Goal: Task Accomplishment & Management: Use online tool/utility

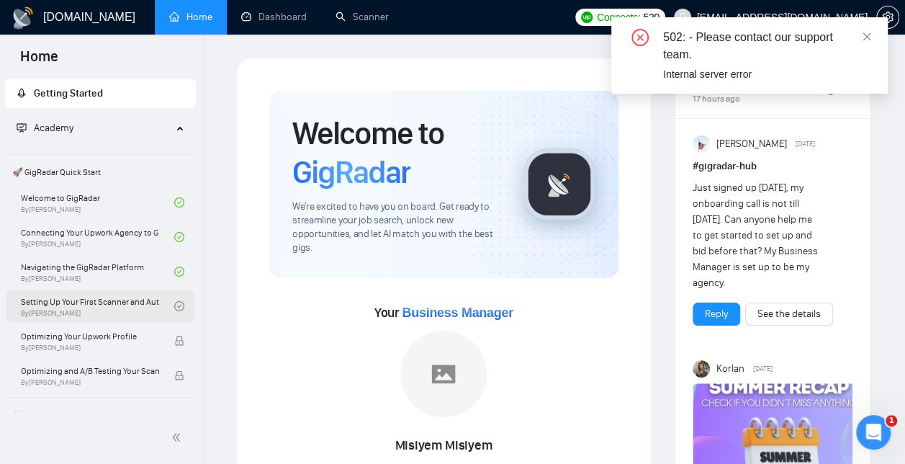
click at [121, 301] on link "Setting Up Your First Scanner and Auto-Bidder By [PERSON_NAME]" at bounding box center [97, 306] width 153 height 32
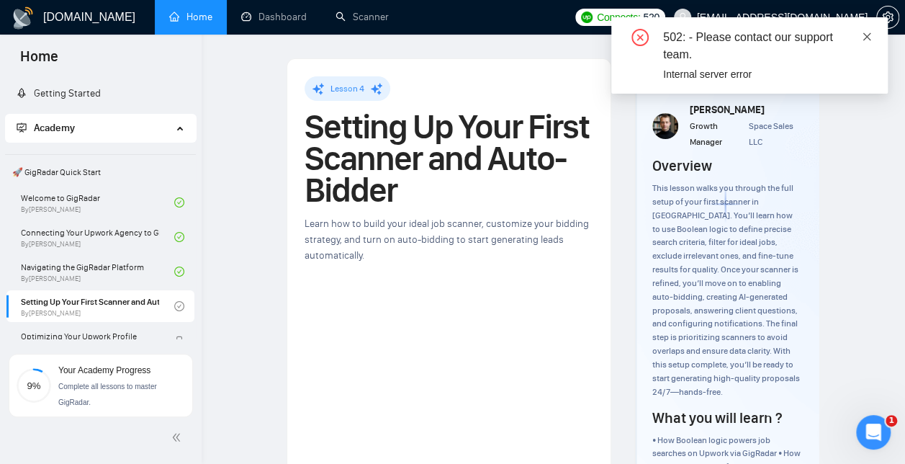
click at [868, 37] on icon "close" at bounding box center [867, 37] width 10 height 10
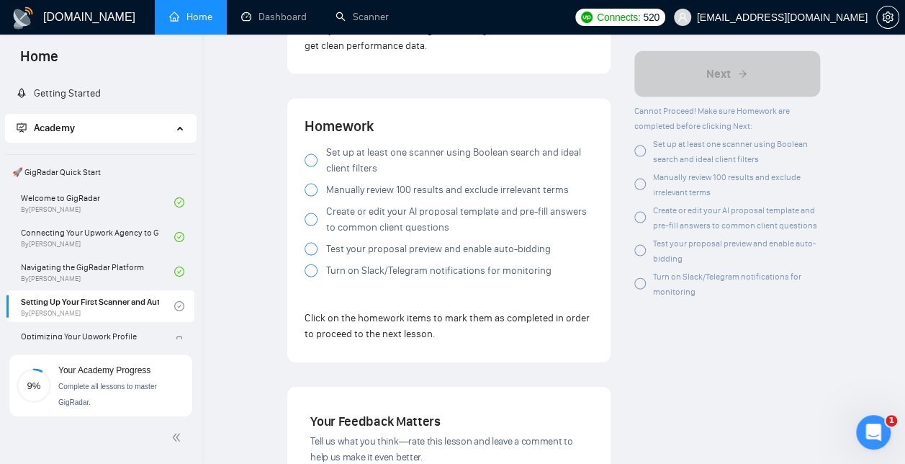
scroll to position [1442, 0]
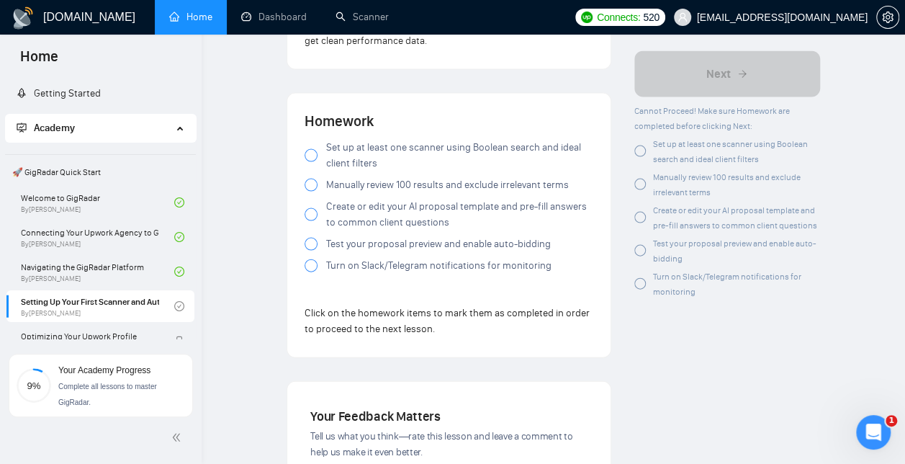
click at [310, 160] on div at bounding box center [311, 155] width 13 height 13
click at [311, 181] on label "Manually review 100 results and exclude irrelevant terms" at bounding box center [449, 185] width 289 height 16
click at [307, 219] on div at bounding box center [311, 214] width 13 height 13
click at [313, 245] on div at bounding box center [311, 244] width 13 height 13
click at [310, 271] on div at bounding box center [311, 265] width 13 height 13
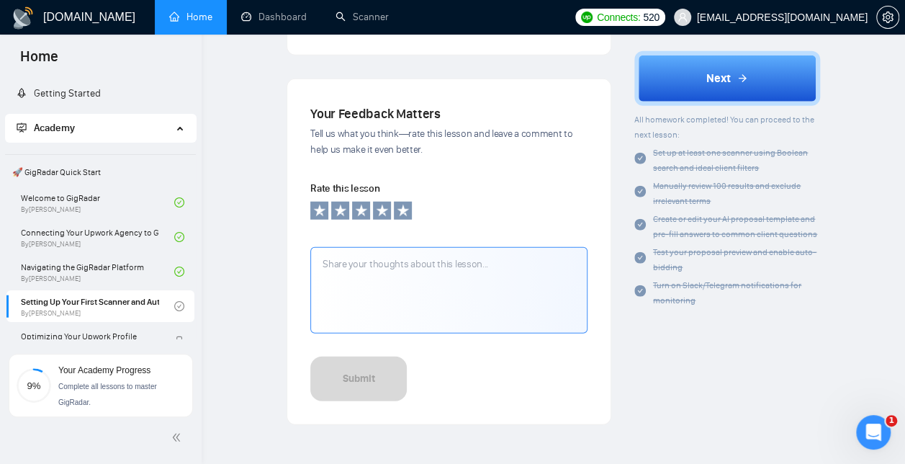
scroll to position [1761, 0]
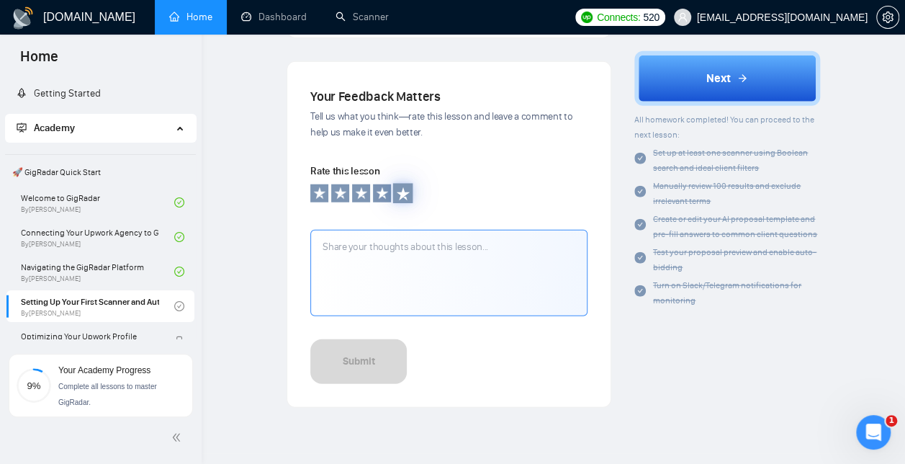
click at [399, 196] on icon at bounding box center [402, 192] width 13 height 13
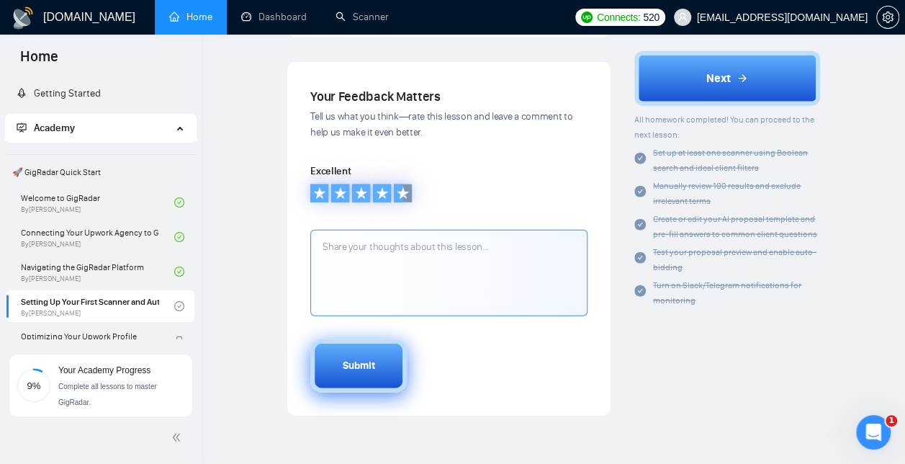
click at [374, 379] on button "Submit" at bounding box center [358, 365] width 96 height 53
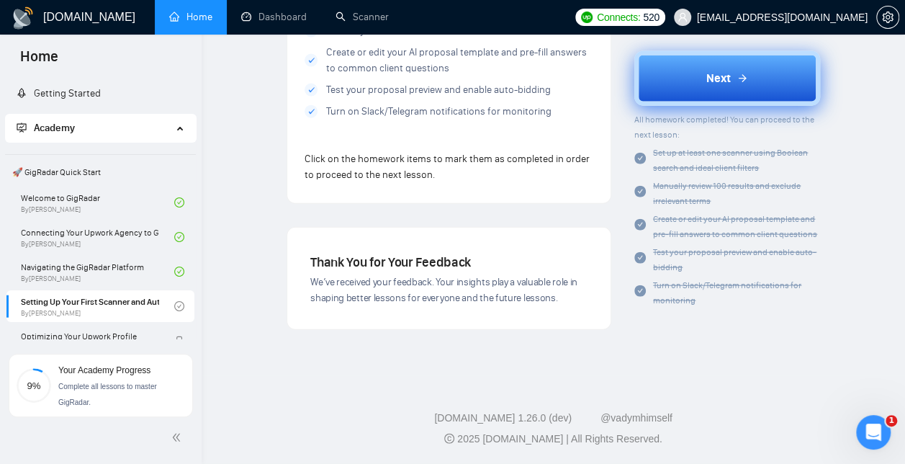
click at [716, 86] on span "Next" at bounding box center [718, 77] width 24 height 17
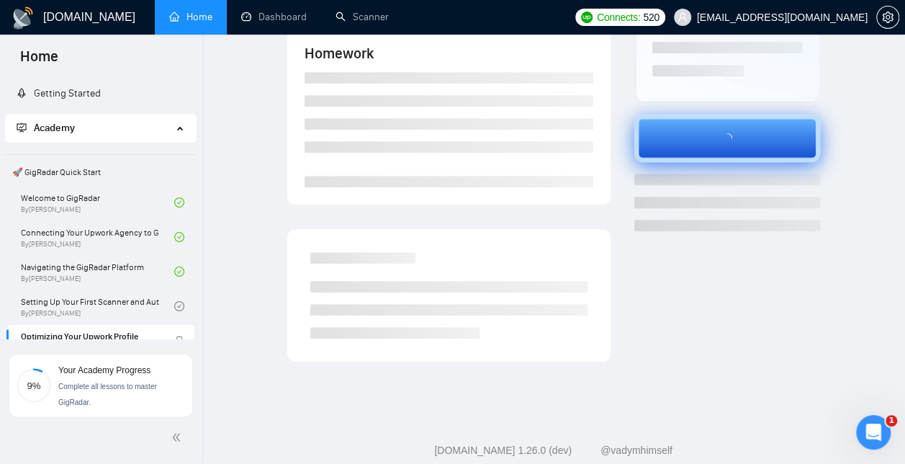
scroll to position [319, 0]
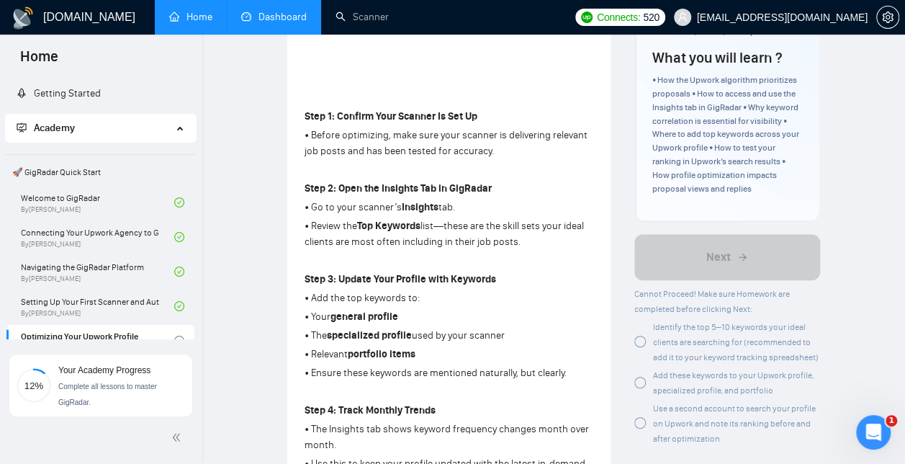
click at [282, 14] on link "Dashboard" at bounding box center [274, 17] width 66 height 12
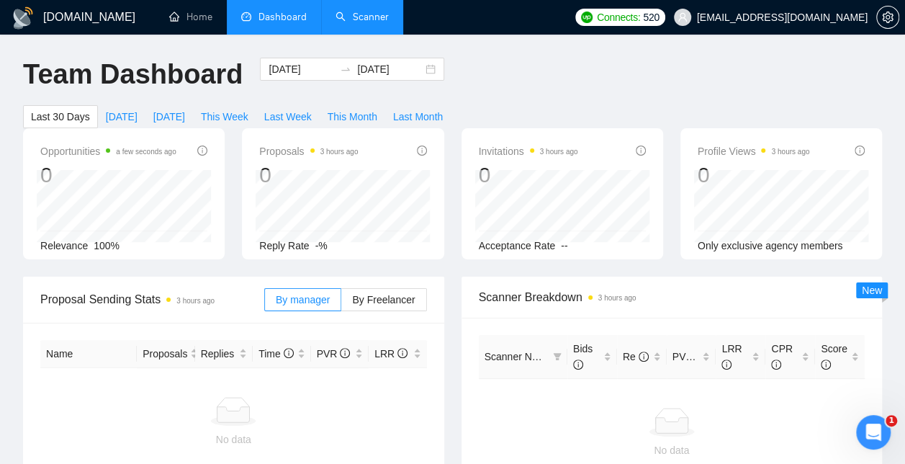
click at [363, 17] on link "Scanner" at bounding box center [362, 17] width 53 height 12
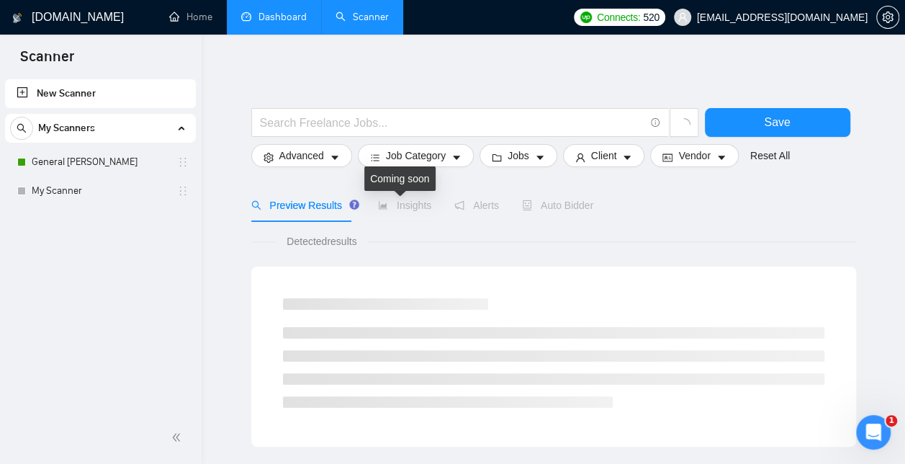
click at [406, 209] on span "Insights" at bounding box center [404, 205] width 53 height 12
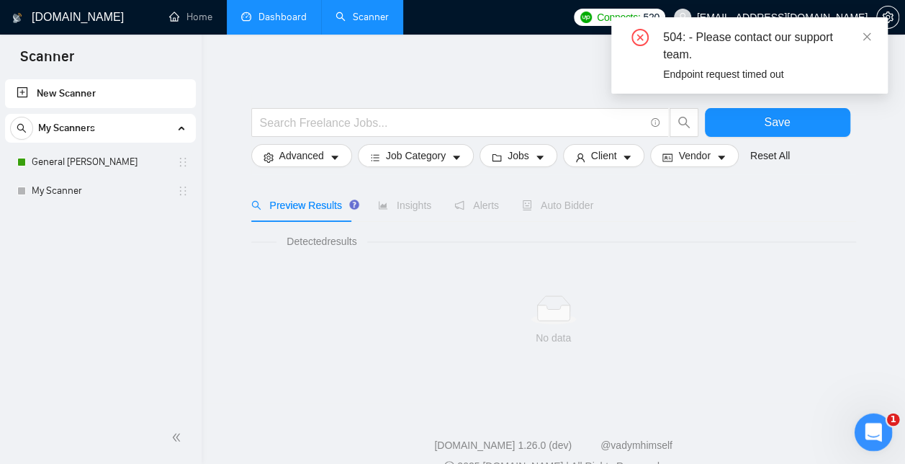
click at [871, 438] on icon "Open Intercom Messenger" at bounding box center [872, 430] width 24 height 24
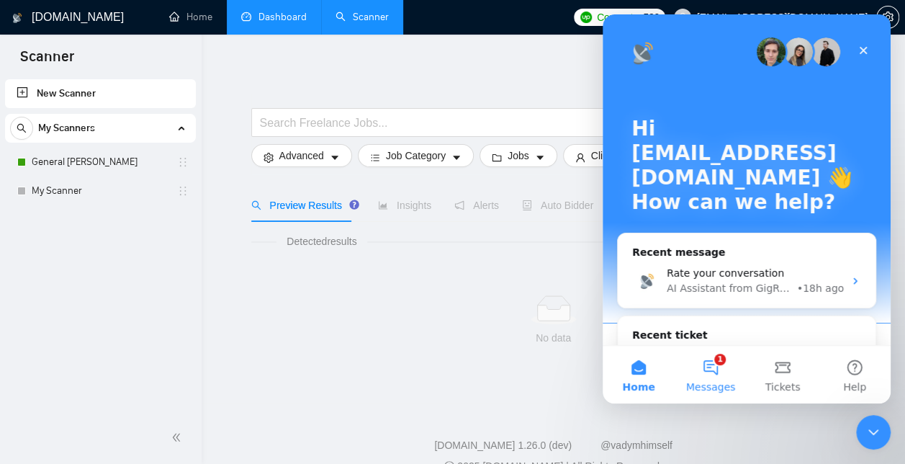
click at [714, 368] on button "1 Messages" at bounding box center [711, 375] width 72 height 58
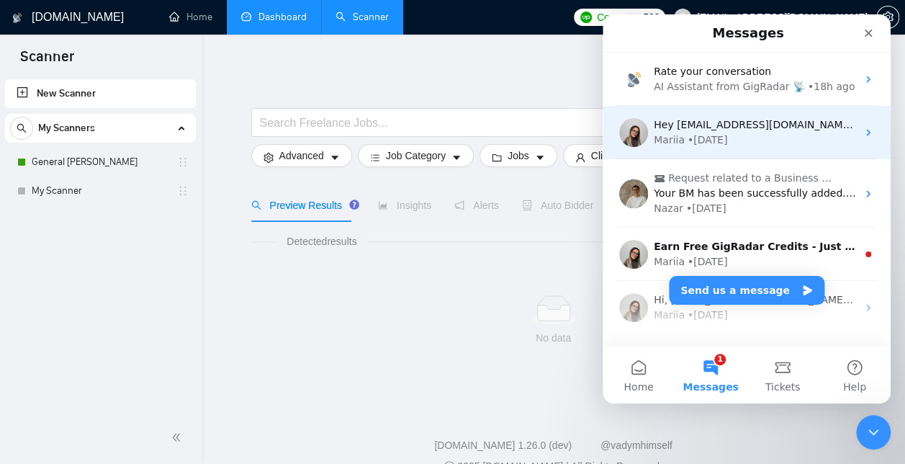
click at [797, 138] on div "Mariia • [DATE]" at bounding box center [755, 139] width 203 height 15
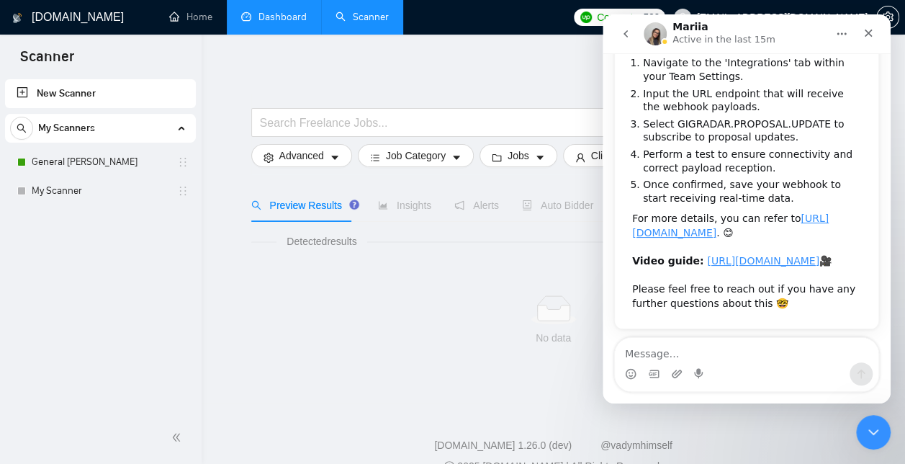
scroll to position [248, 0]
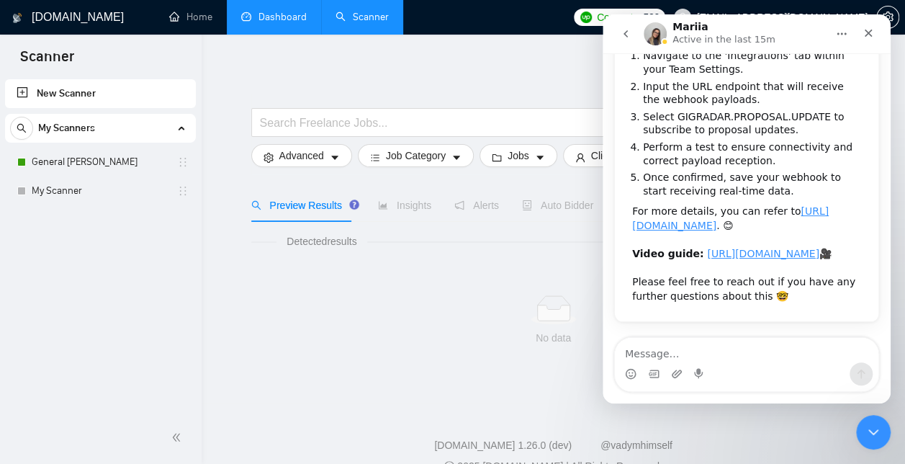
click at [665, 356] on textarea "Message…" at bounding box center [747, 350] width 264 height 24
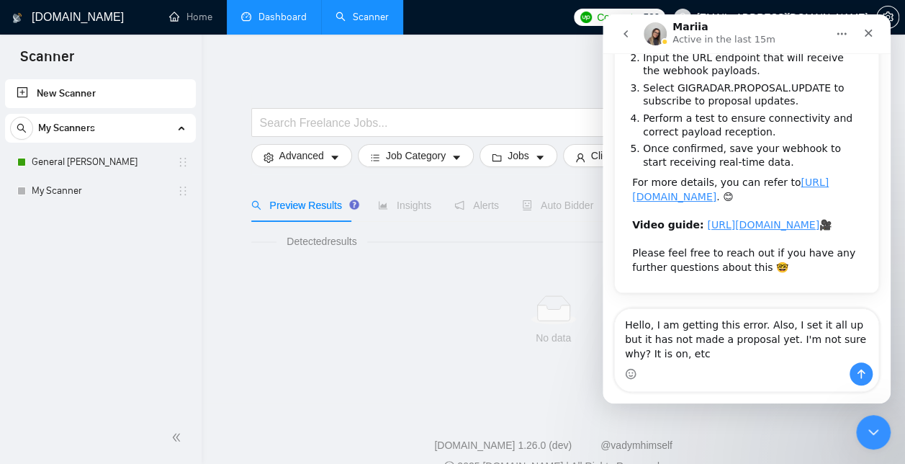
scroll to position [277, 0]
type textarea "Hello, I am getting this error. Also, I set it all up but it has not made a pro…"
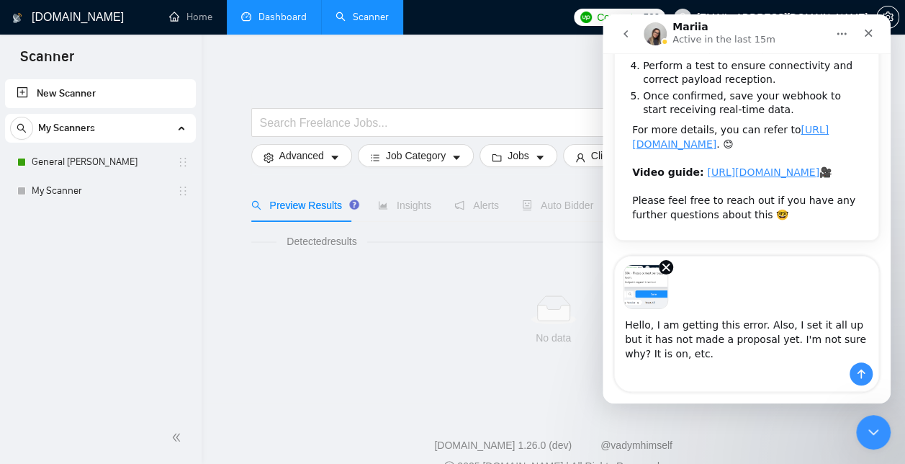
scroll to position [328, 0]
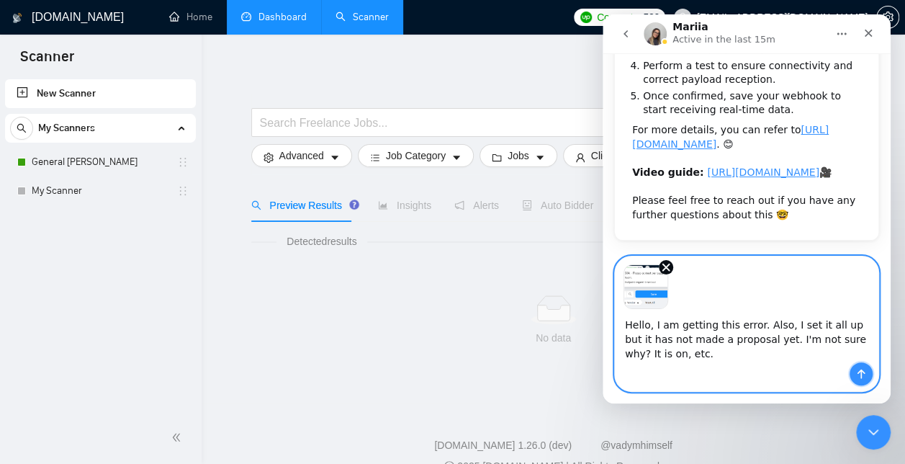
click at [860, 374] on icon "Send a message…" at bounding box center [861, 374] width 12 height 12
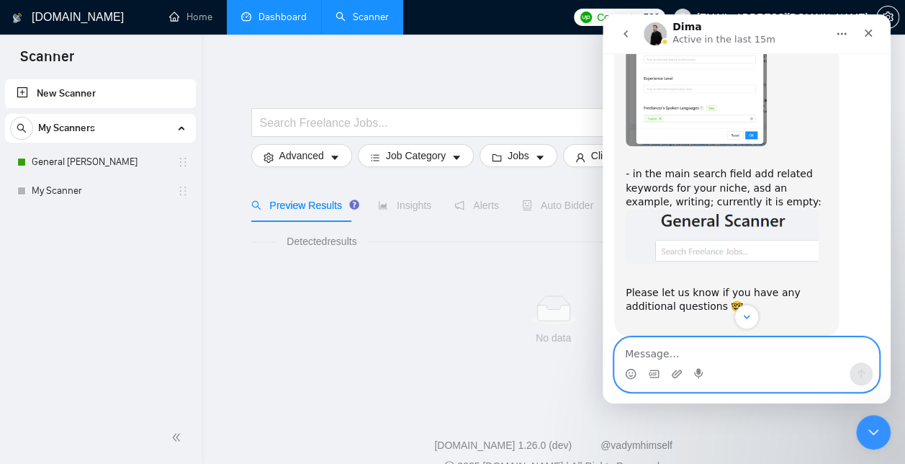
scroll to position [1345, 0]
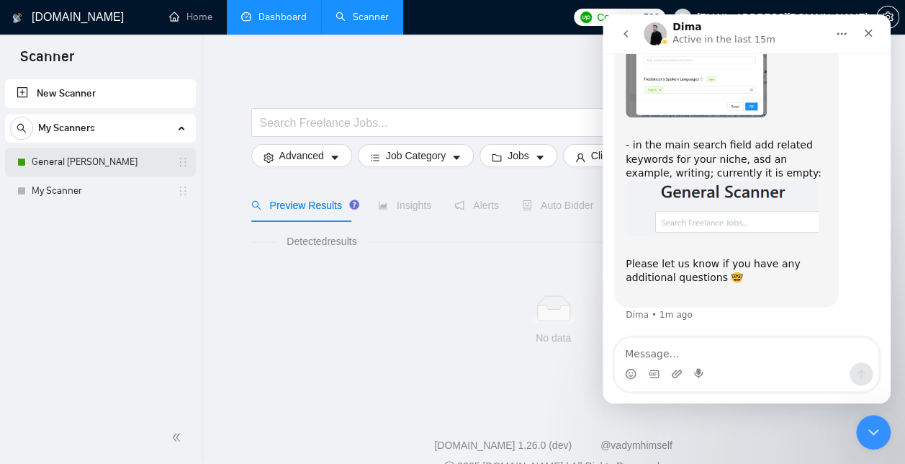
click at [86, 164] on link "General [PERSON_NAME]" at bounding box center [100, 162] width 137 height 29
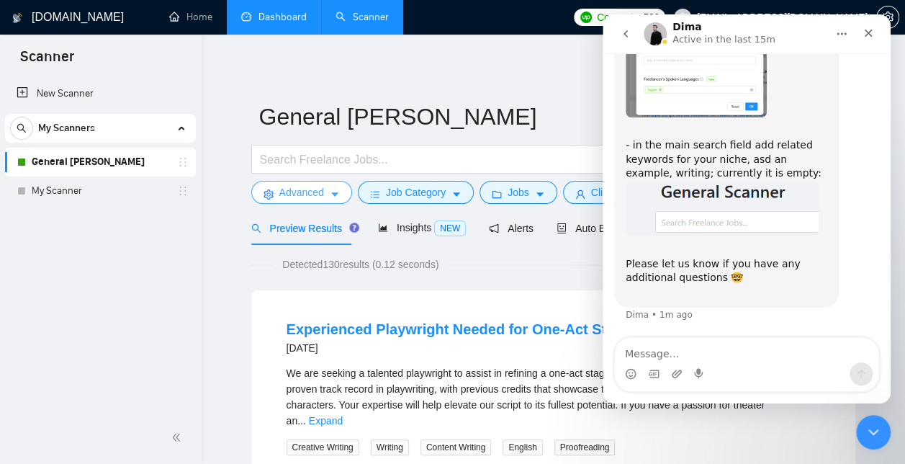
click at [317, 191] on span "Advanced" at bounding box center [301, 192] width 45 height 16
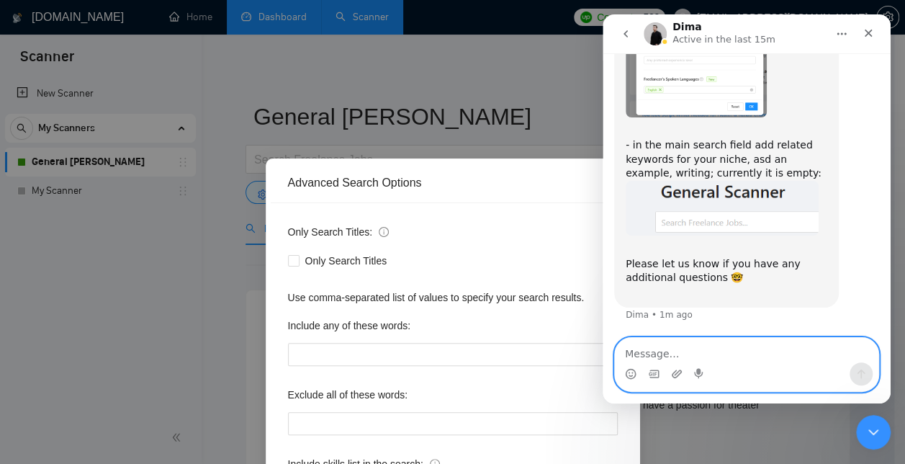
click at [709, 360] on textarea "Message…" at bounding box center [747, 350] width 264 height 24
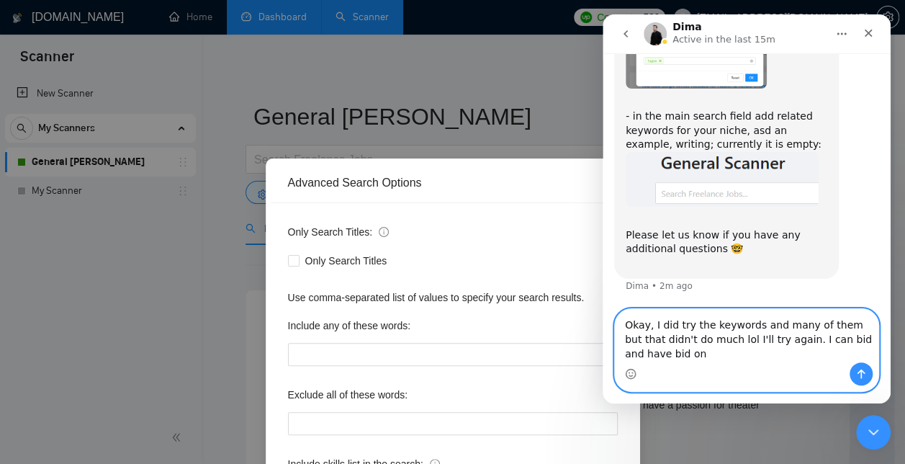
scroll to position [1374, 0]
click at [667, 354] on textarea "Okay, I did try the keywords and many of them but that didn't do much lol I'll …" at bounding box center [747, 335] width 264 height 53
click at [770, 353] on textarea "Okay, I did try the keywords and many of them but that didn't do much lol I'll …" at bounding box center [747, 335] width 264 height 53
type textarea "Okay, I did try the keywords and many of them but that didn't do much lol I'll …"
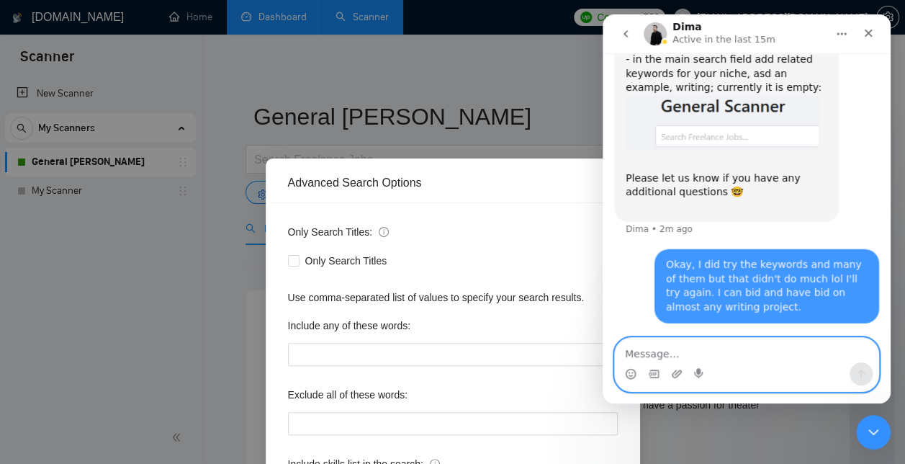
scroll to position [1430, 0]
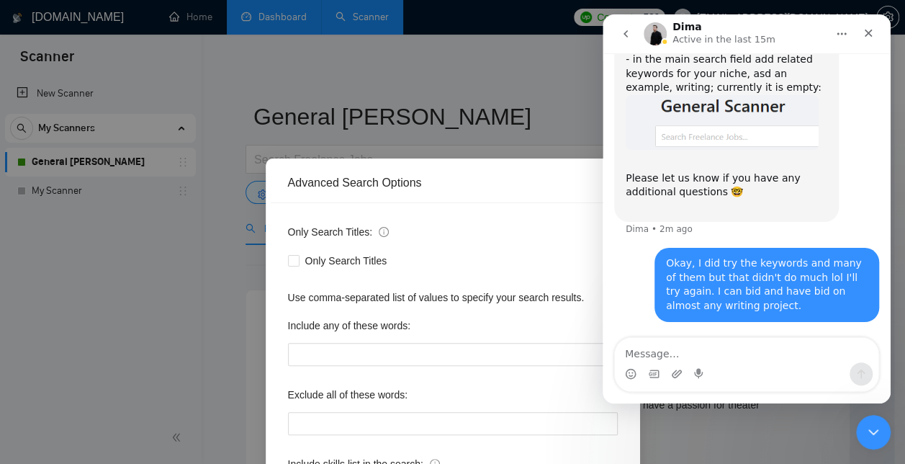
click at [507, 66] on div "Advanced Search Options Only Search Titles: Only Search Titles Use comma-separa…" at bounding box center [452, 232] width 905 height 464
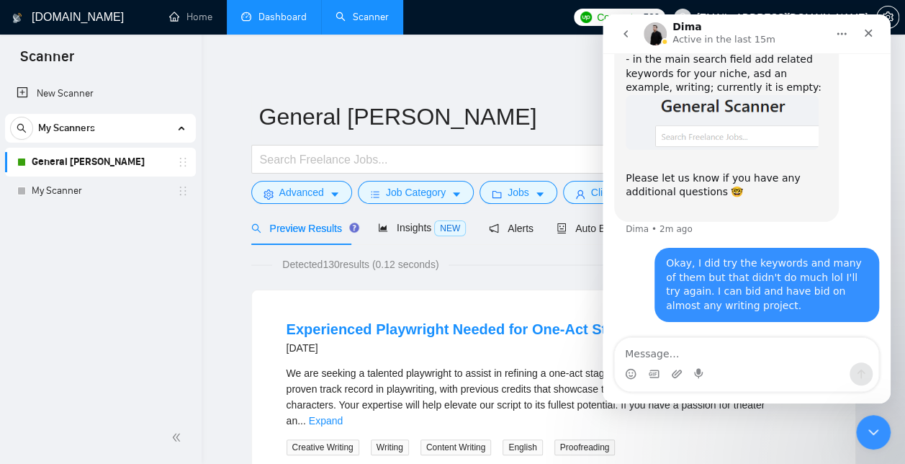
click at [626, 35] on icon "go back" at bounding box center [626, 33] width 4 height 7
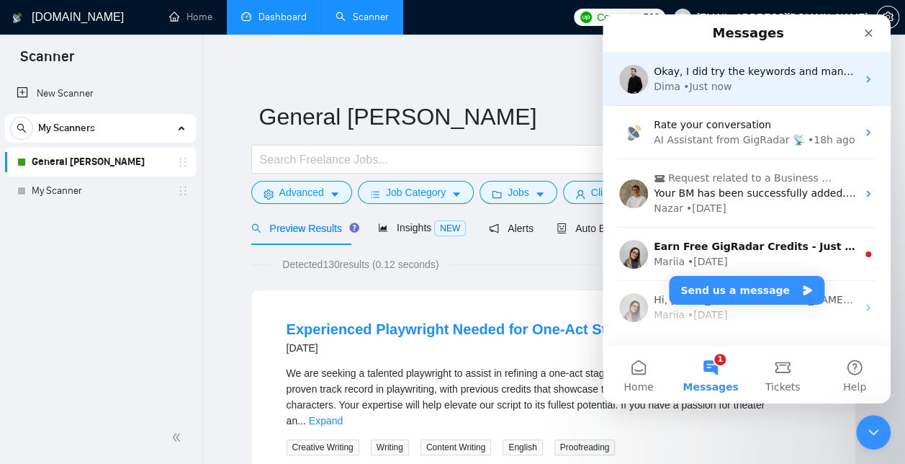
click at [722, 104] on div "Okay, I did try the keywords and many of them but that didn't do much lol I'll …" at bounding box center [747, 79] width 288 height 53
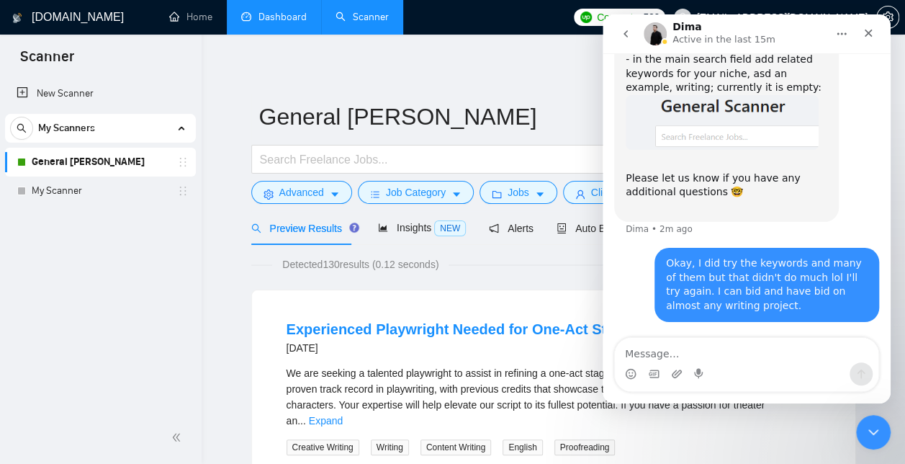
scroll to position [1430, 0]
click at [835, 31] on button "Home" at bounding box center [841, 33] width 27 height 27
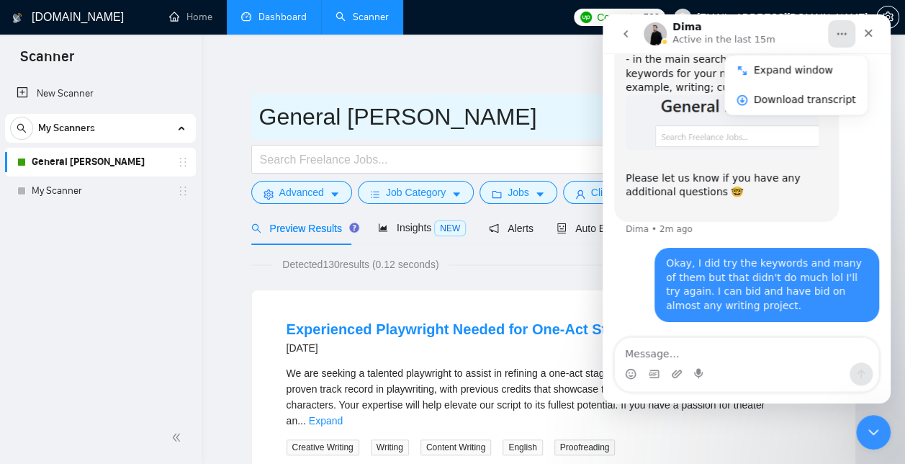
click at [480, 99] on input "General [PERSON_NAME]" at bounding box center [542, 117] width 567 height 36
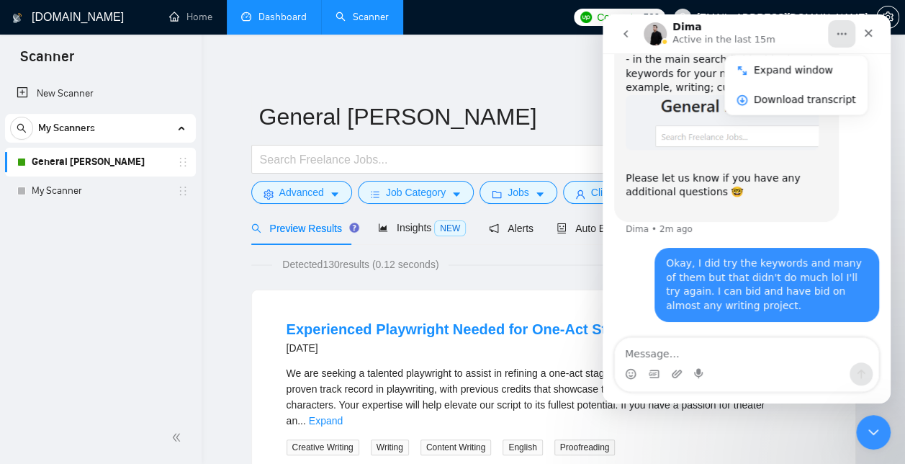
click at [782, 37] on div "Dima Active in the last 15m" at bounding box center [735, 34] width 183 height 25
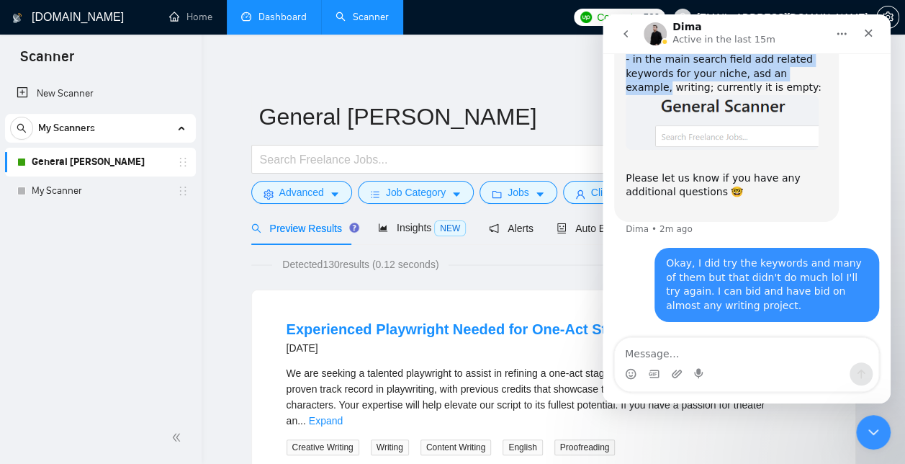
drag, startPoint x: 782, startPoint y: 37, endPoint x: 816, endPoint y: 68, distance: 46.4
click at [816, 68] on div "Dima Active in the last 15m Ask us anything, or share your feedback. [PERSON_NA…" at bounding box center [747, 208] width 288 height 389
drag, startPoint x: 816, startPoint y: 68, endPoint x: 764, endPoint y: 30, distance: 64.4
click at [764, 30] on div "Dima Active in the last 15m" at bounding box center [735, 34] width 183 height 25
click at [869, 32] on icon "Close" at bounding box center [869, 34] width 8 height 8
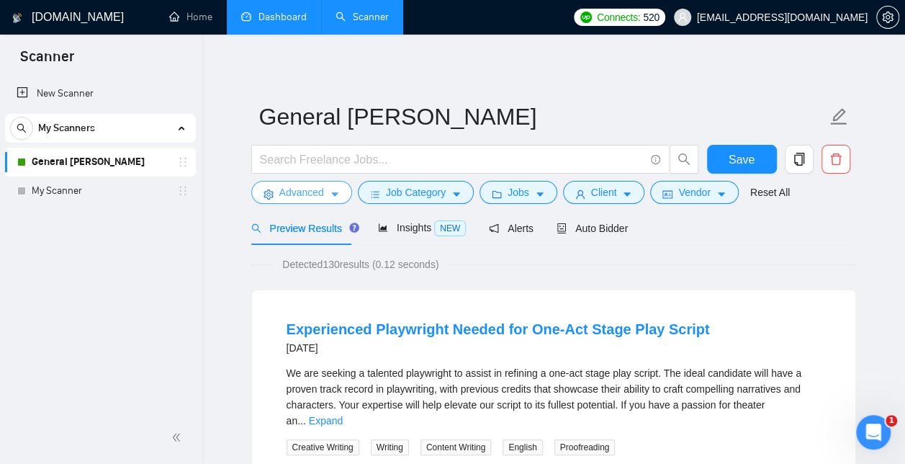
click at [323, 193] on span "Advanced" at bounding box center [301, 192] width 45 height 16
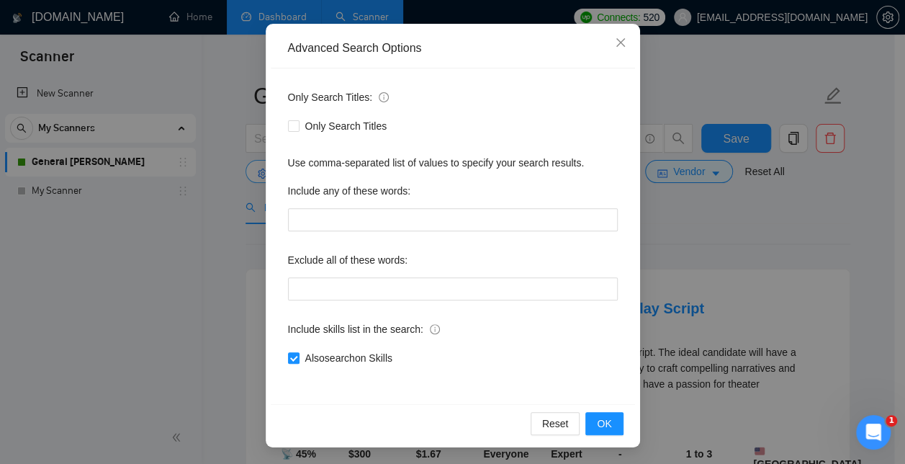
scroll to position [23, 0]
click at [616, 43] on icon "close" at bounding box center [620, 42] width 9 height 9
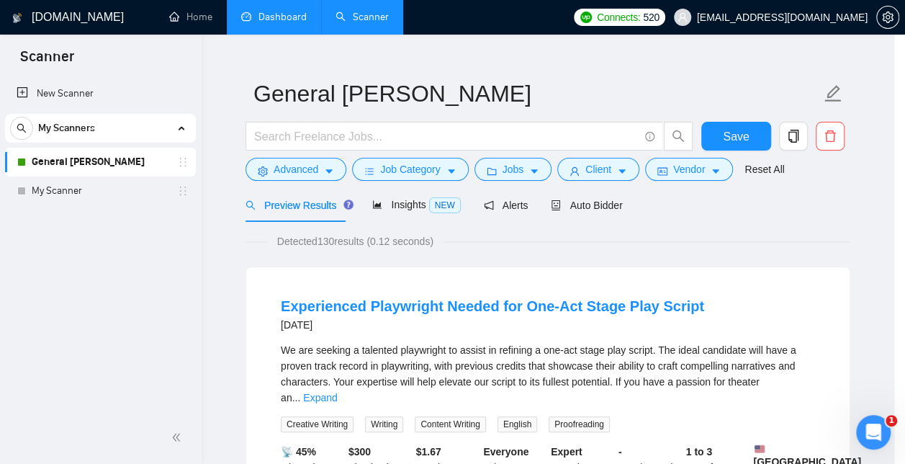
scroll to position [63, 0]
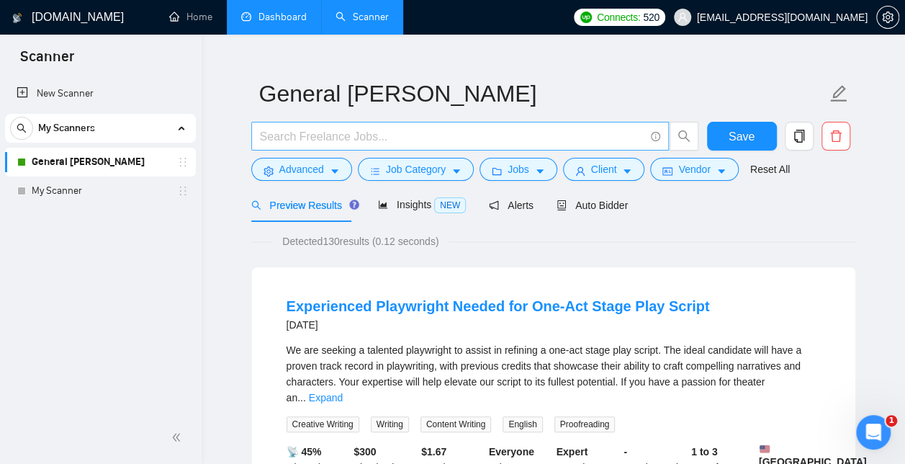
click at [333, 138] on input "text" at bounding box center [452, 136] width 385 height 18
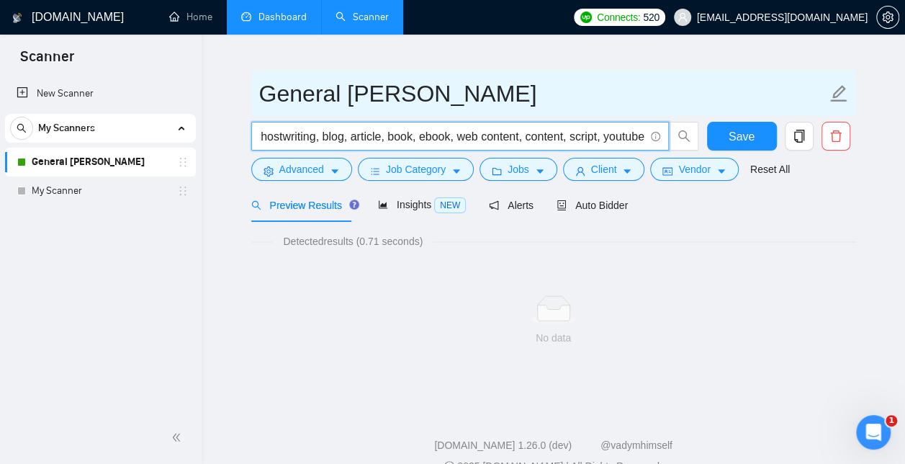
scroll to position [0, 150]
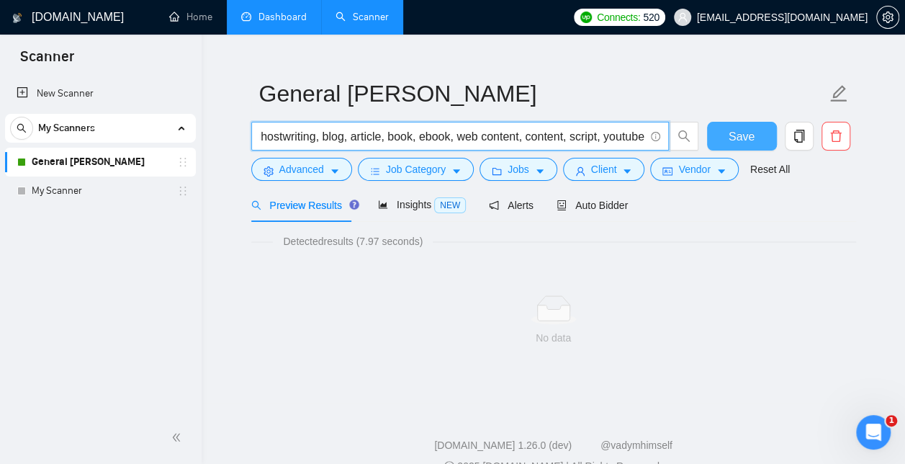
type input "writing, editing, AI, content, ghostwriting, blog, article, book, ebook, web co…"
click at [743, 138] on span "Save" at bounding box center [742, 136] width 26 height 18
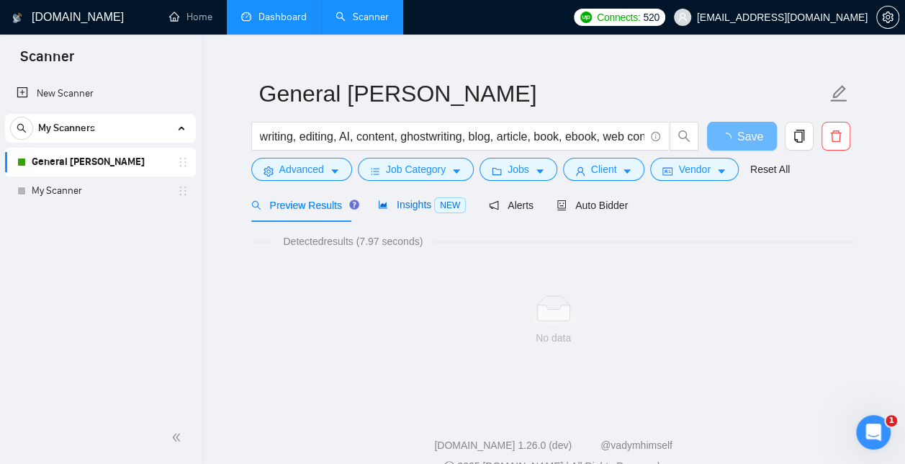
click at [408, 208] on span "Insights NEW" at bounding box center [422, 205] width 88 height 12
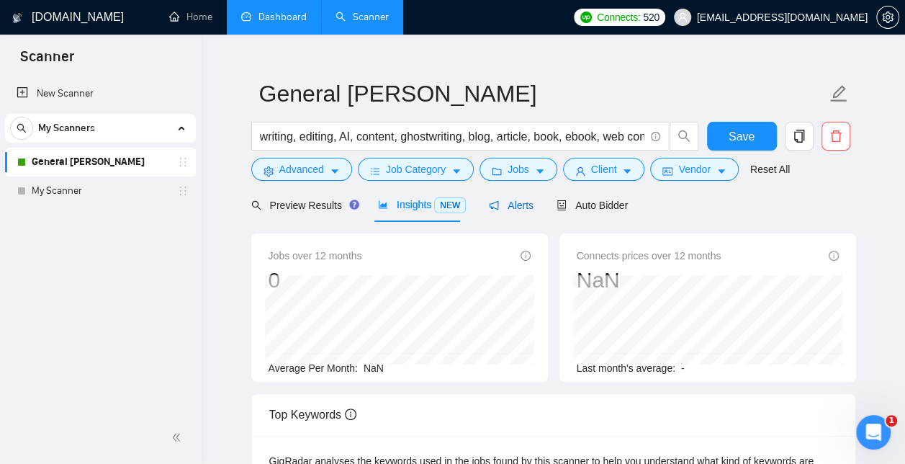
click at [508, 199] on span "Alerts" at bounding box center [511, 205] width 45 height 12
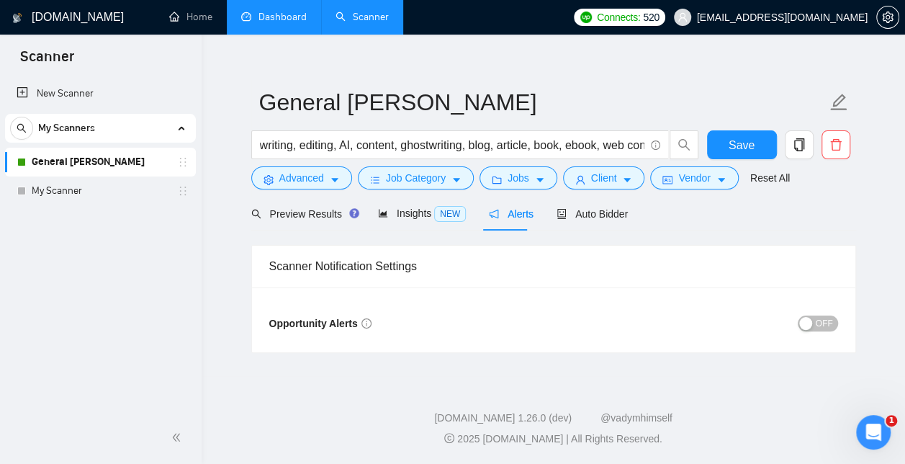
scroll to position [13, 0]
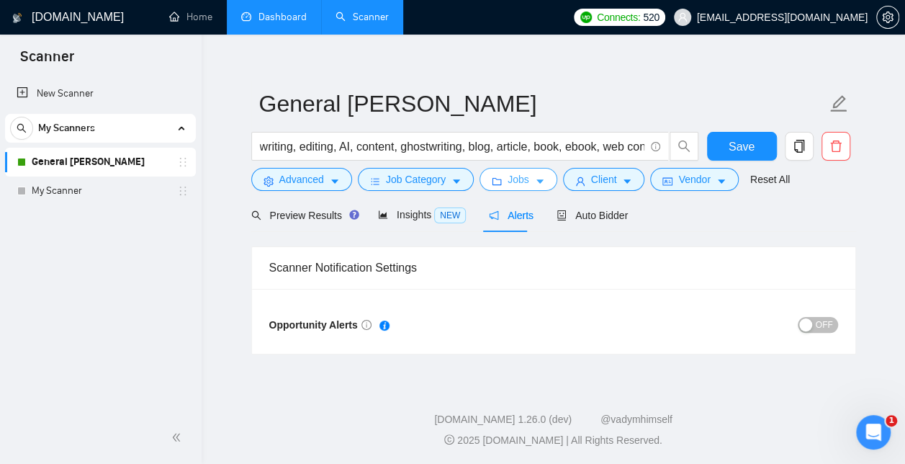
click at [536, 183] on icon "caret-down" at bounding box center [539, 182] width 7 height 4
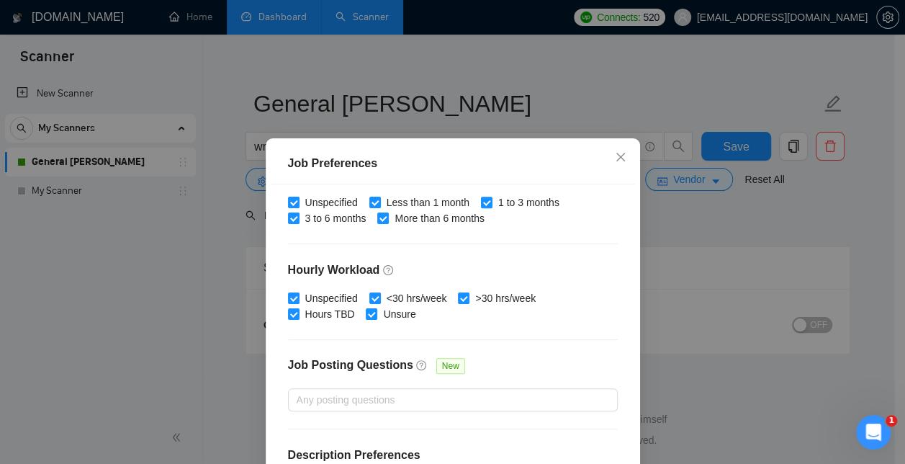
scroll to position [486, 0]
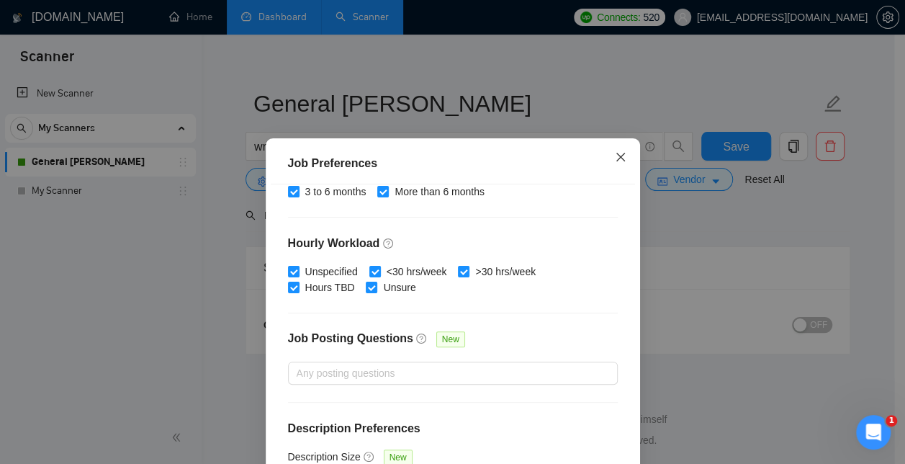
click at [621, 157] on span "Close" at bounding box center [620, 157] width 39 height 39
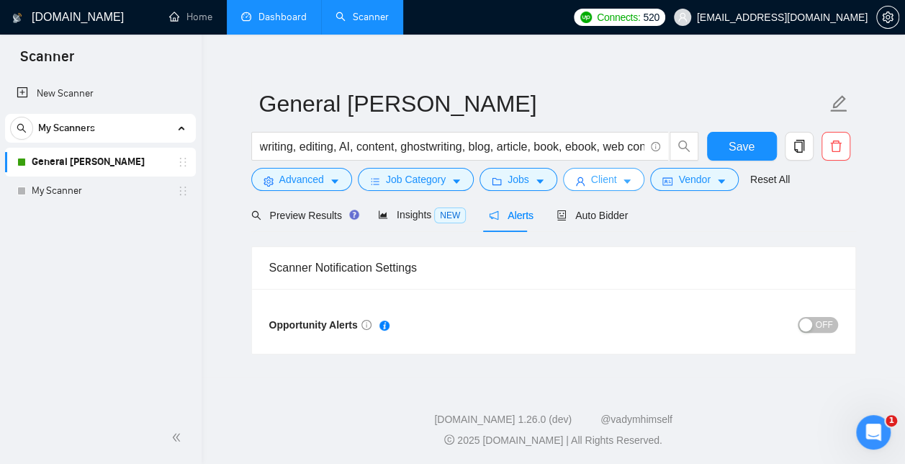
click at [598, 181] on span "Client" at bounding box center [604, 179] width 26 height 16
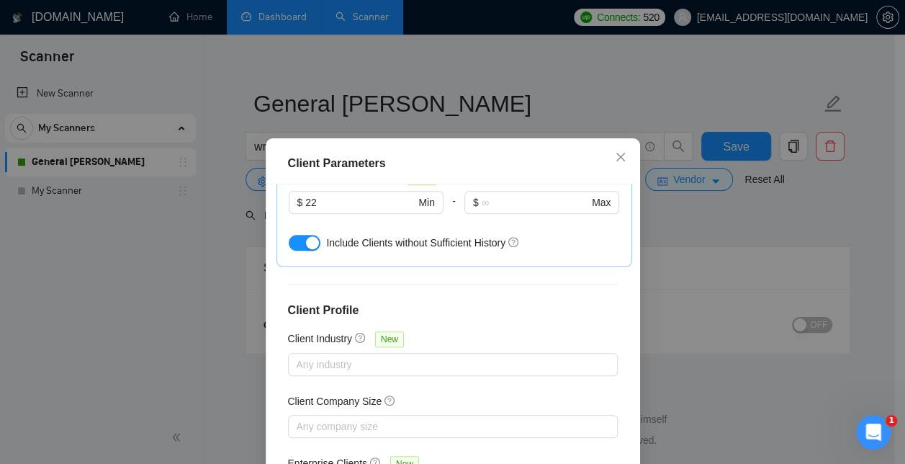
scroll to position [572, 0]
click at [616, 159] on icon "close" at bounding box center [620, 157] width 9 height 9
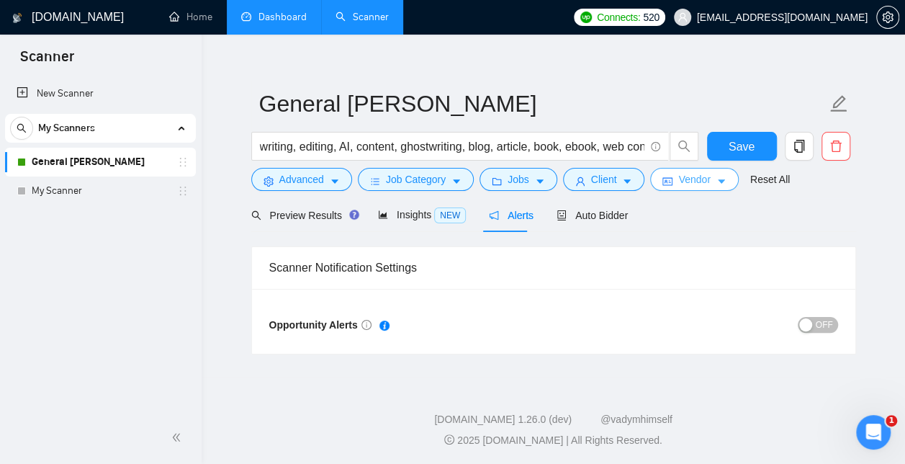
click at [692, 184] on span "Vendor" at bounding box center [694, 179] width 32 height 16
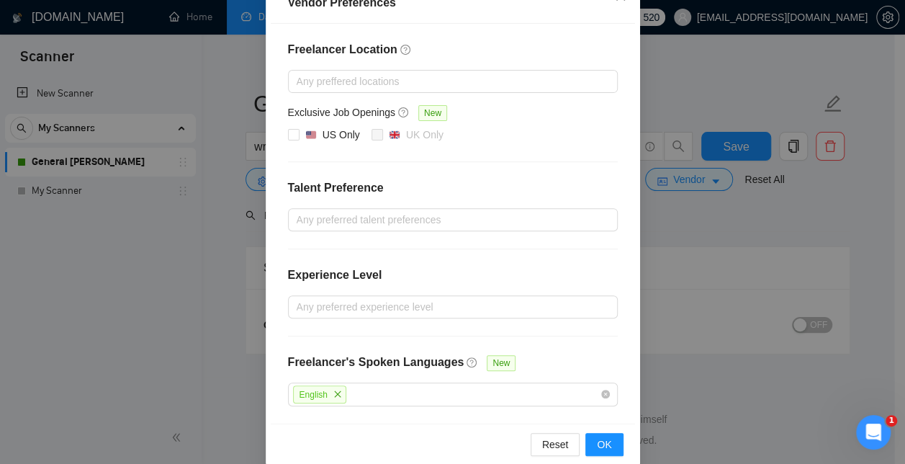
scroll to position [199, 0]
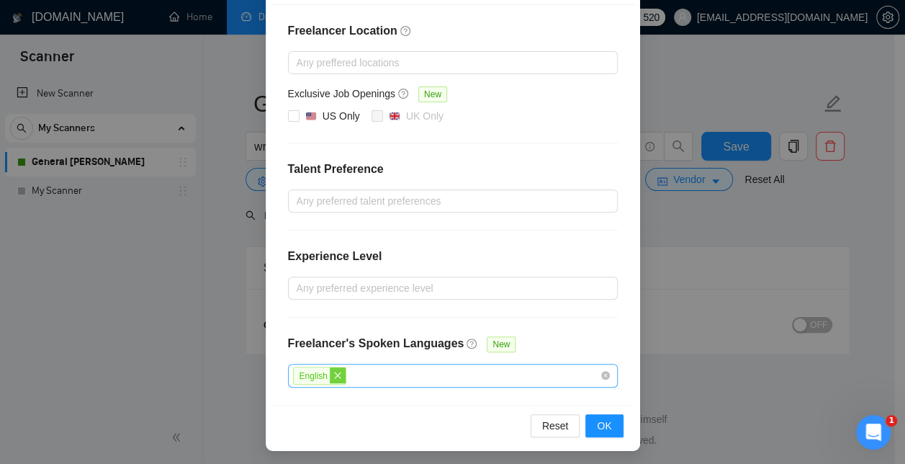
click at [334, 373] on icon "close" at bounding box center [337, 375] width 6 height 6
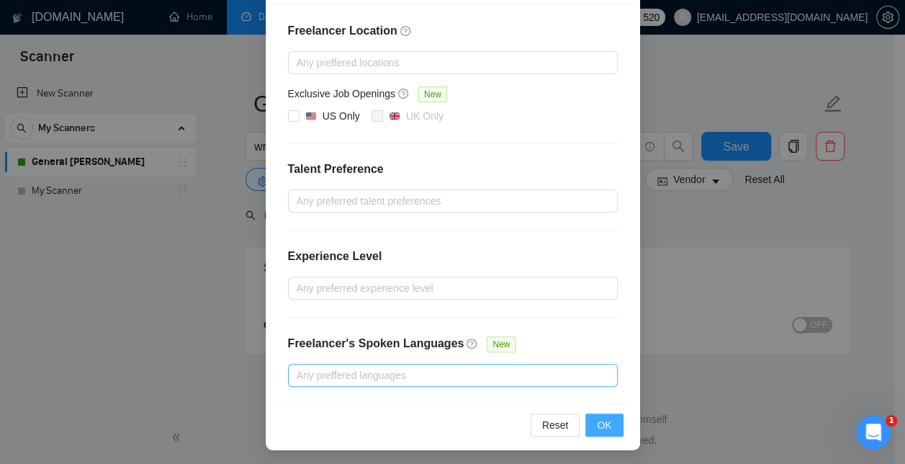
click at [597, 422] on span "OK" at bounding box center [604, 425] width 14 height 16
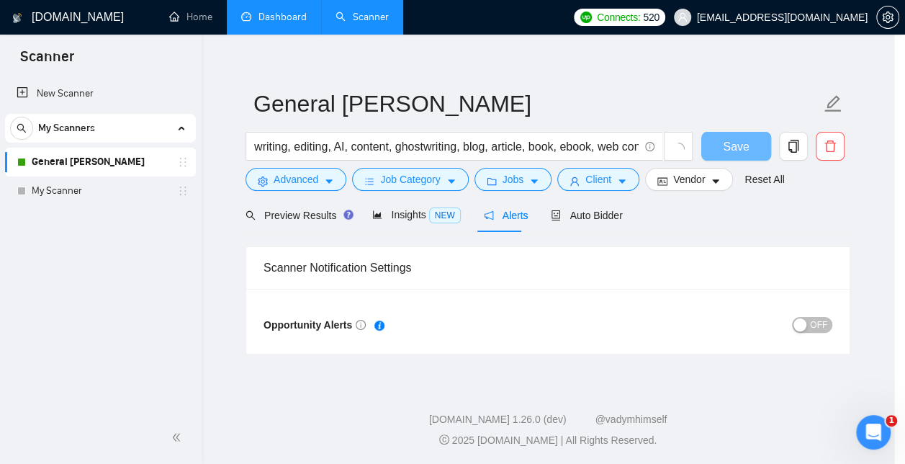
scroll to position [127, 0]
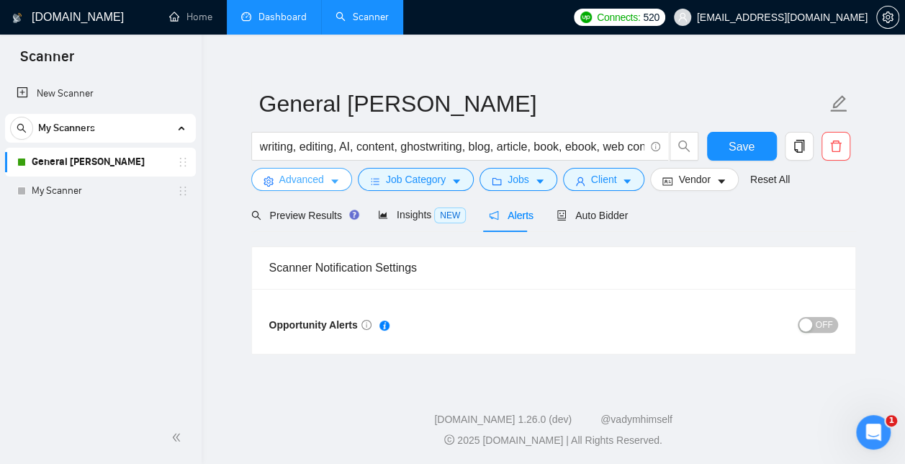
click at [315, 180] on span "Advanced" at bounding box center [301, 179] width 45 height 16
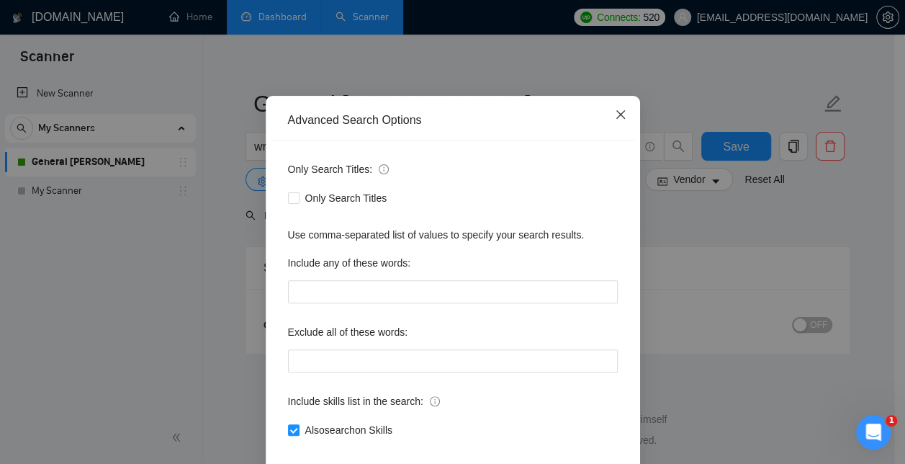
click at [618, 120] on icon "close" at bounding box center [621, 115] width 12 height 12
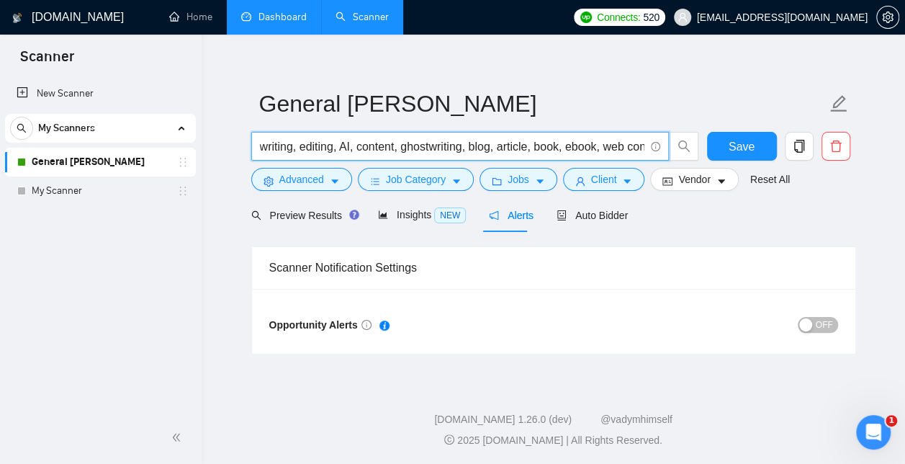
scroll to position [0, 150]
drag, startPoint x: 261, startPoint y: 146, endPoint x: 902, endPoint y: 163, distance: 641.1
click at [902, 163] on div "[DOMAIN_NAME] Home Dashboard Scanner Connects: 520 [EMAIL_ADDRESS][DOMAIN_NAME]…" at bounding box center [553, 226] width 703 height 478
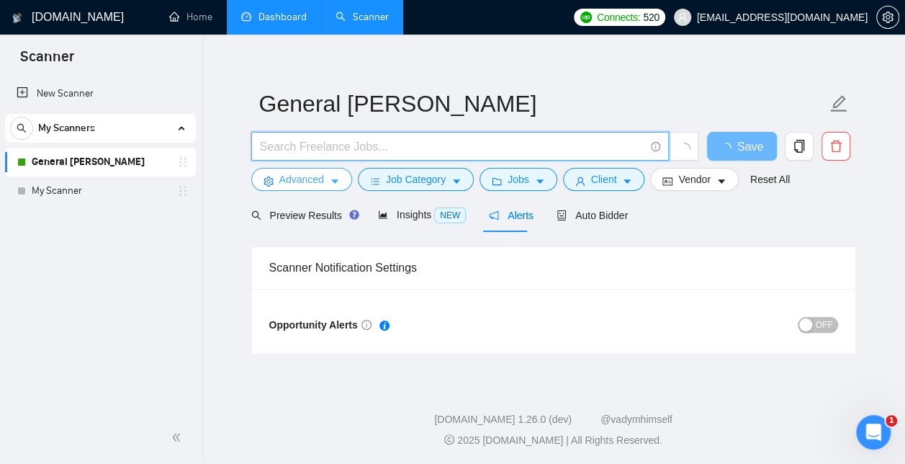
click at [289, 179] on span "Advanced" at bounding box center [301, 179] width 45 height 16
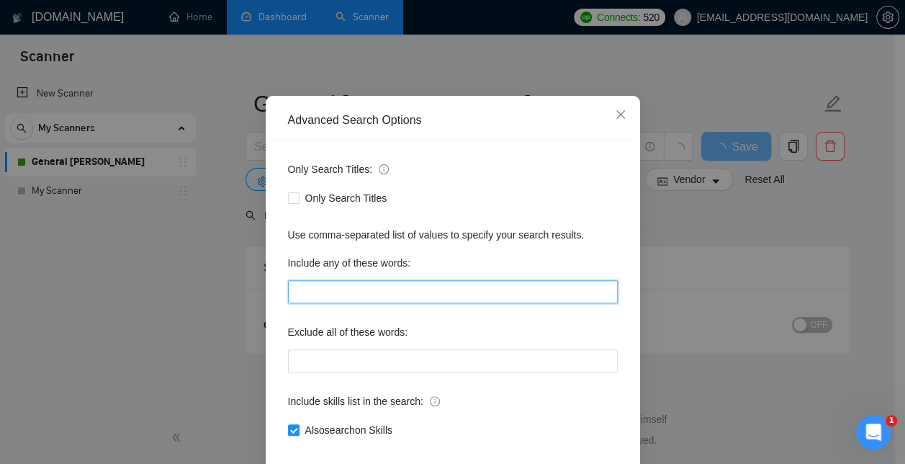
click at [300, 303] on input "text" at bounding box center [453, 291] width 330 height 23
paste input "writing, editing, AI, content, ghostwriting, blog, article, book, ebook, web co…"
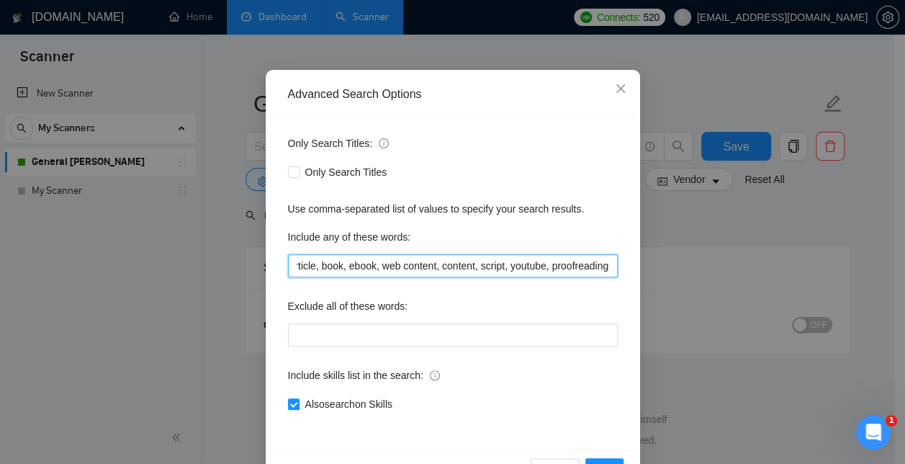
scroll to position [135, 0]
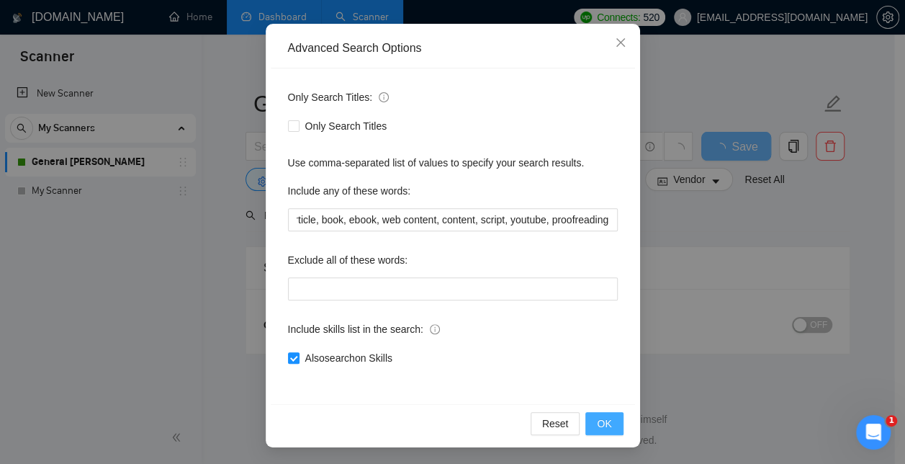
click at [611, 426] on button "OK" at bounding box center [603, 423] width 37 height 23
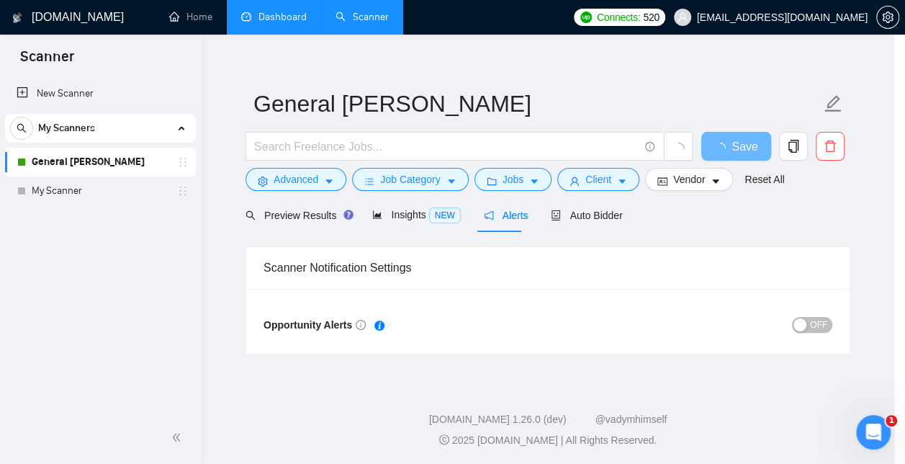
scroll to position [63, 0]
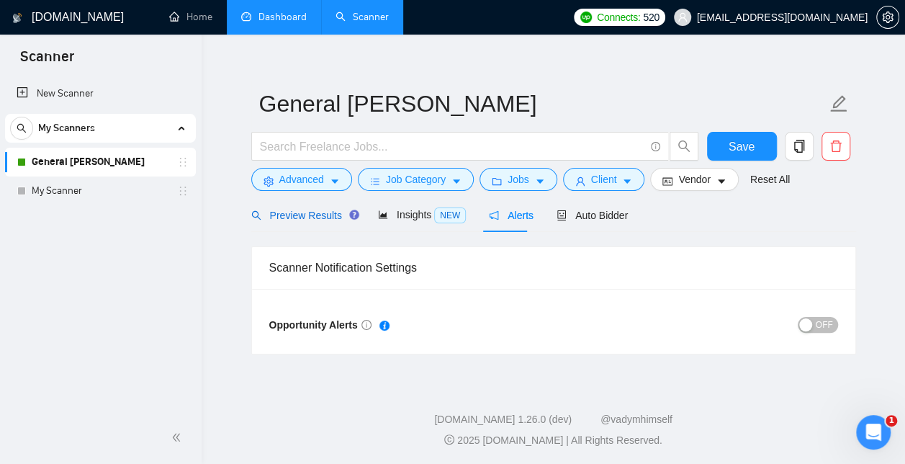
click at [304, 210] on span "Preview Results" at bounding box center [303, 216] width 104 height 12
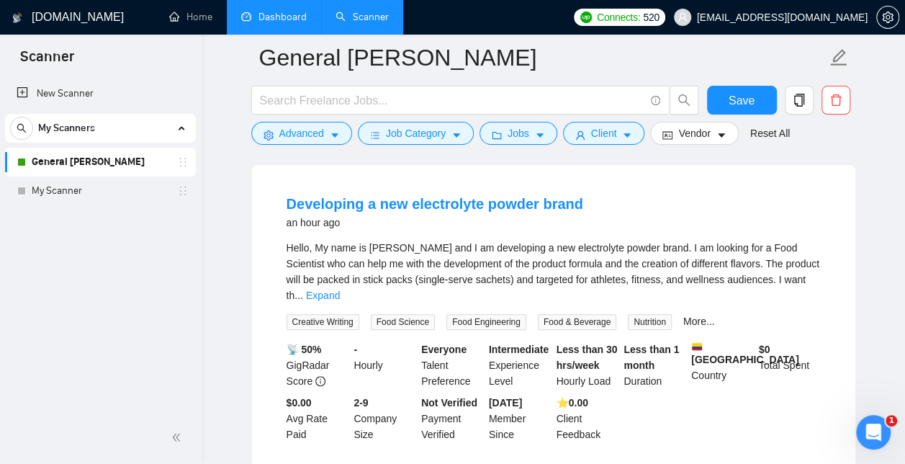
scroll to position [141, 0]
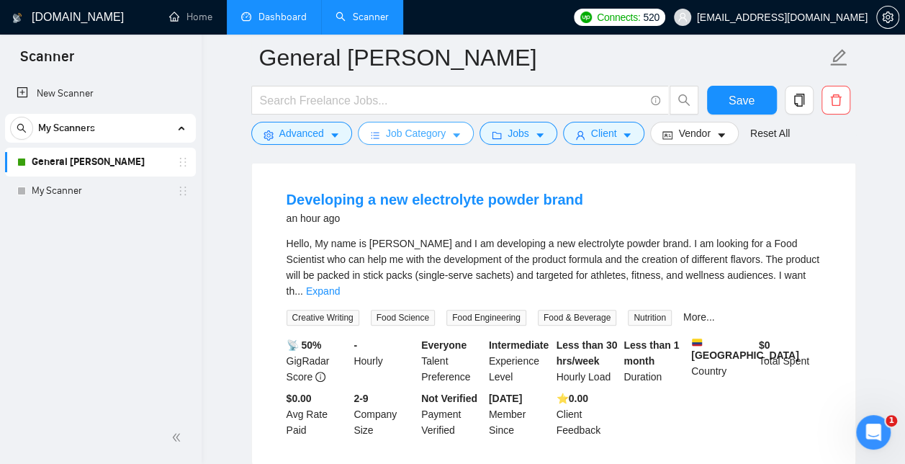
click at [424, 140] on span "Job Category" at bounding box center [416, 133] width 60 height 16
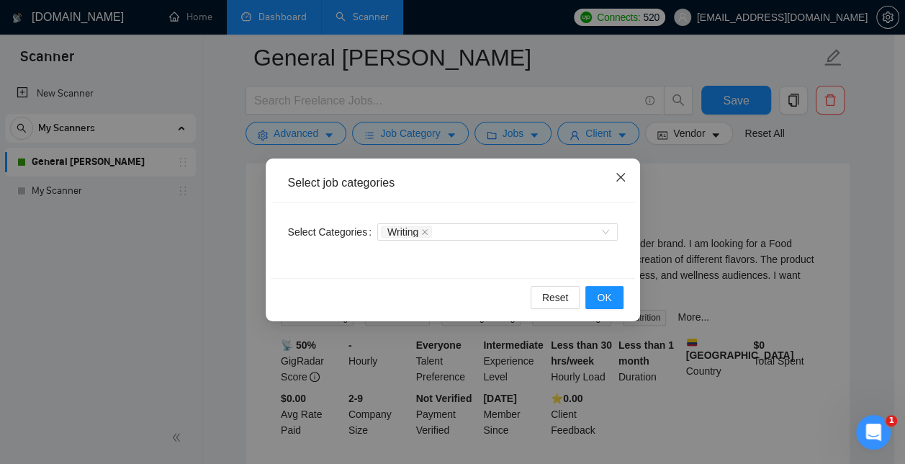
click at [619, 179] on icon "close" at bounding box center [620, 177] width 9 height 9
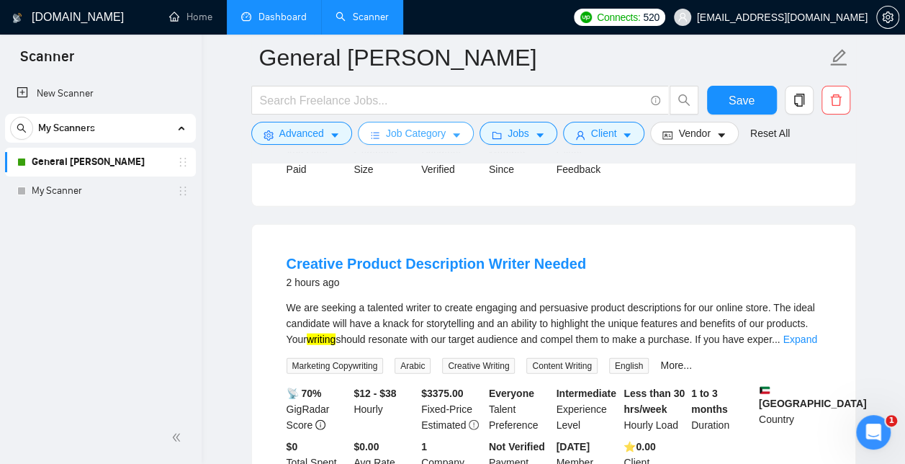
scroll to position [1640, 0]
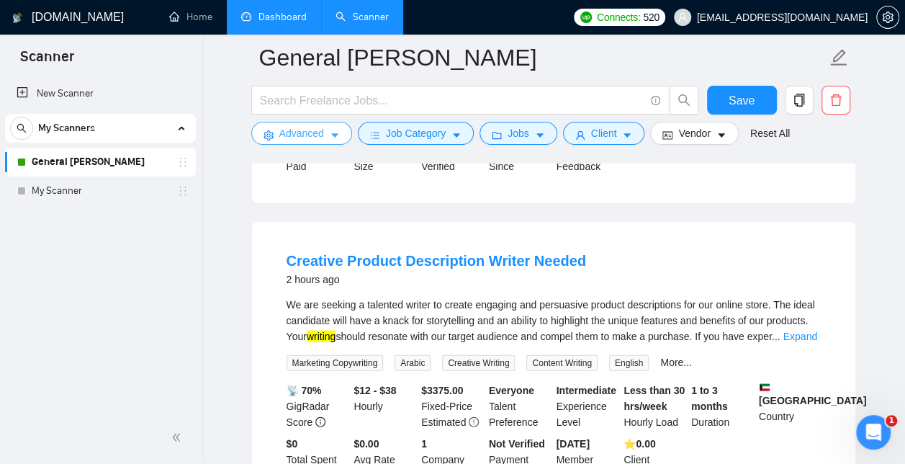
click at [337, 140] on icon "caret-down" at bounding box center [335, 135] width 10 height 10
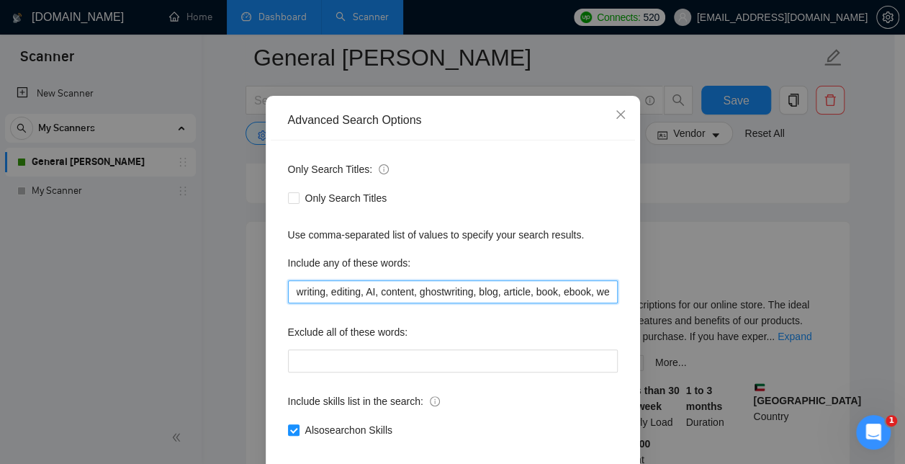
click at [546, 303] on input "writing, editing, AI, content, ghostwriting, blog, article, book, ebook, web co…" at bounding box center [453, 291] width 330 height 23
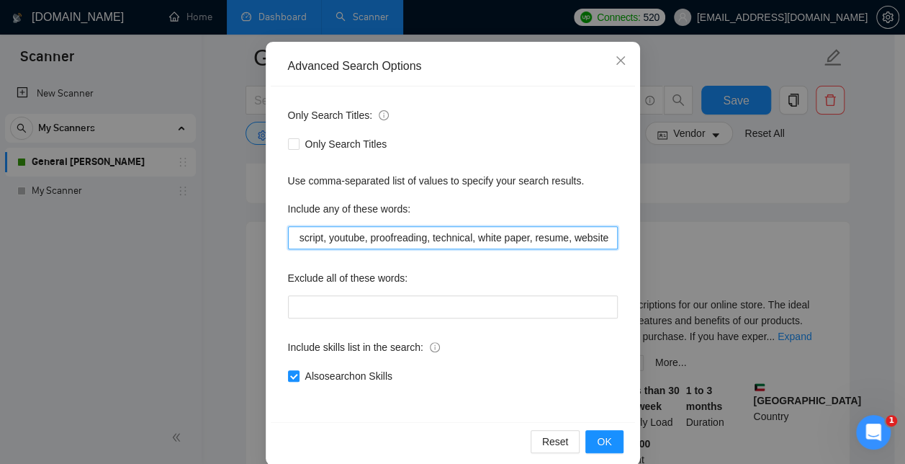
scroll to position [135, 0]
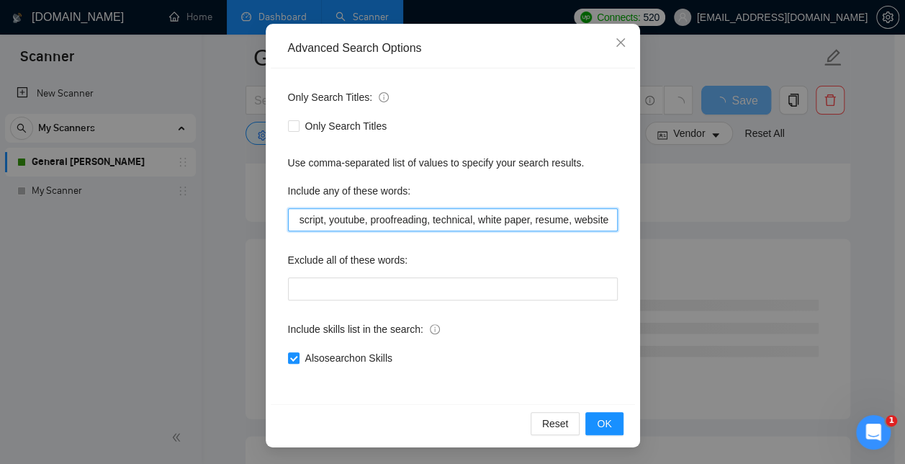
type input "writing, editing, AI, content, ghostwriting, blog, article, book, ebook, web co…"
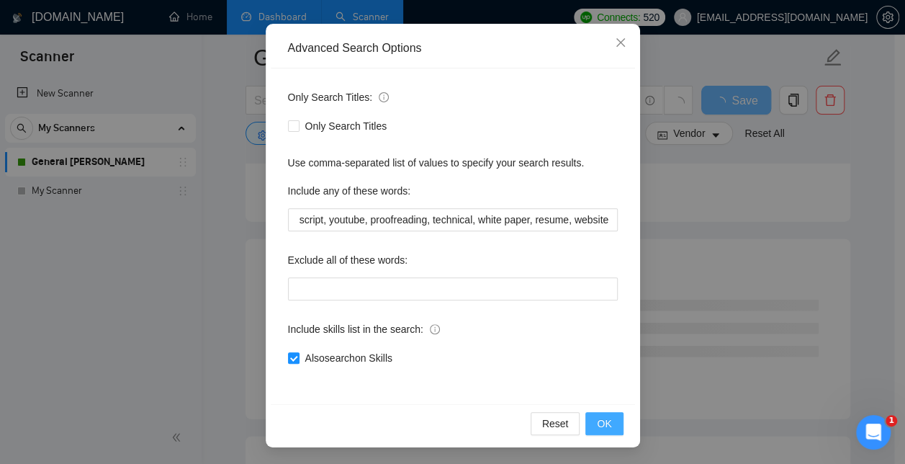
click at [601, 425] on span "OK" at bounding box center [604, 423] width 14 height 16
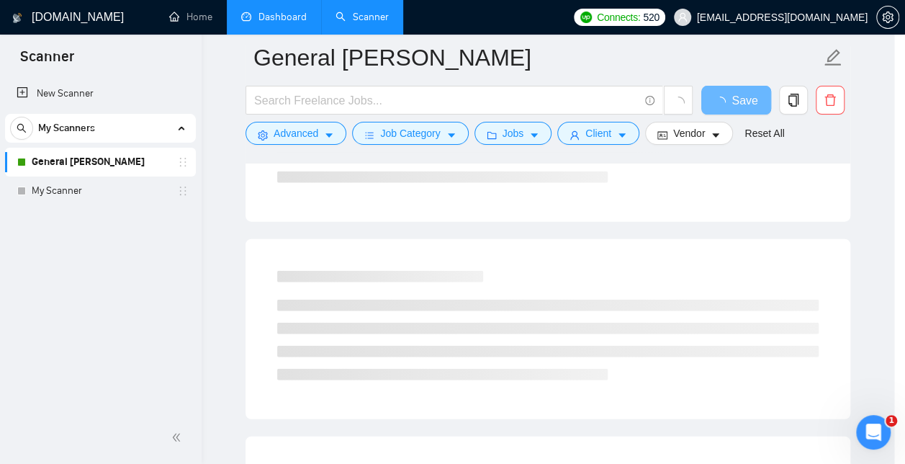
scroll to position [63, 0]
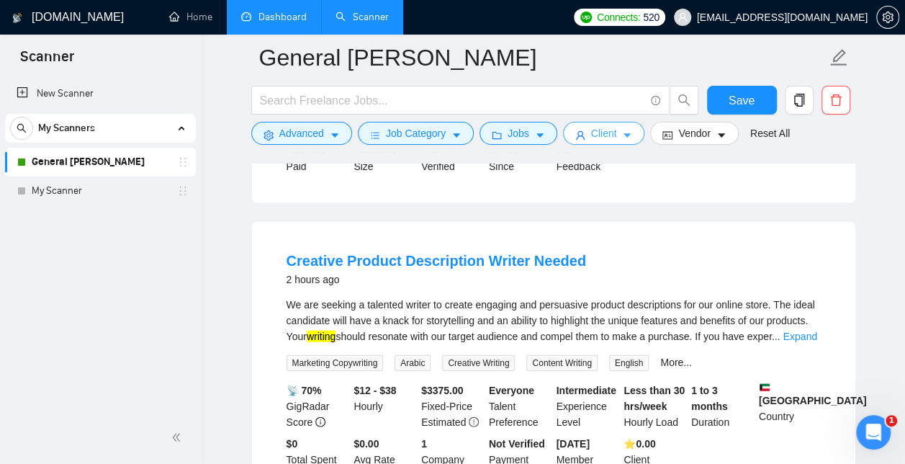
click at [622, 130] on span "caret-down" at bounding box center [627, 135] width 10 height 11
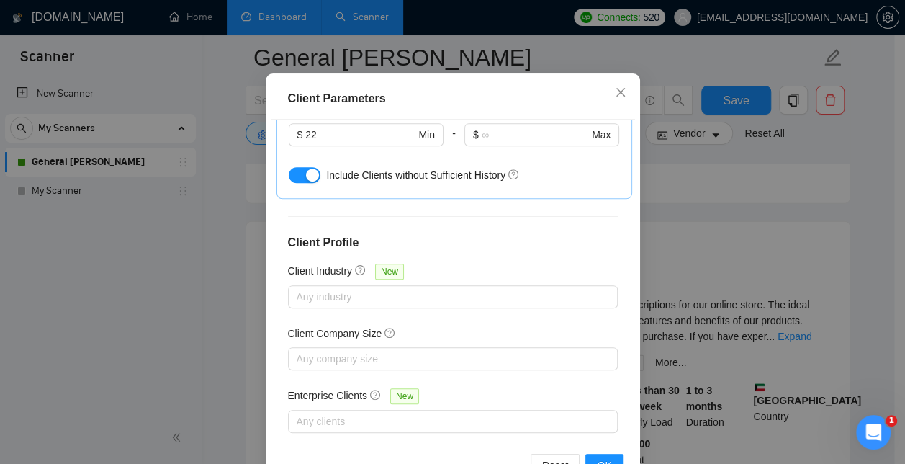
scroll to position [0, 0]
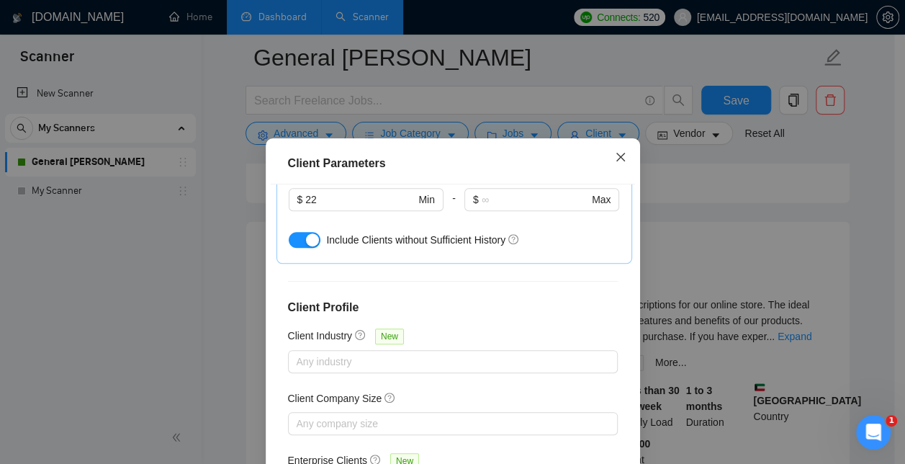
click at [618, 163] on icon "close" at bounding box center [621, 157] width 12 height 12
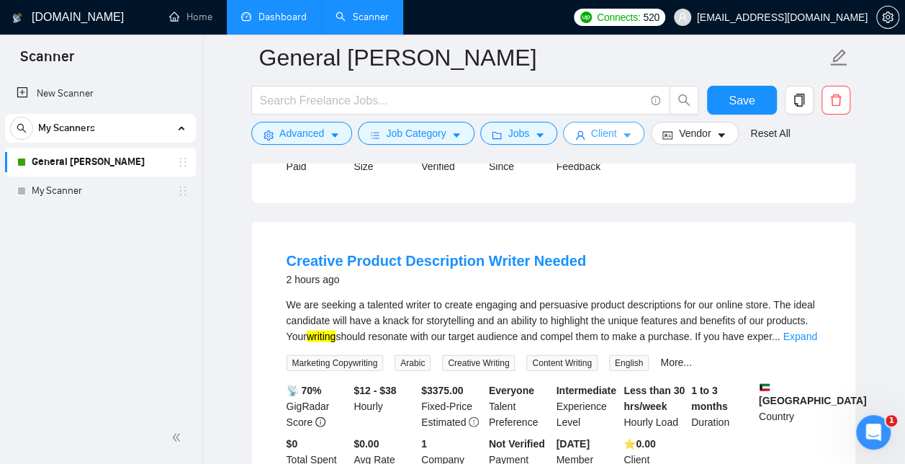
click at [608, 138] on span "Client" at bounding box center [604, 133] width 26 height 16
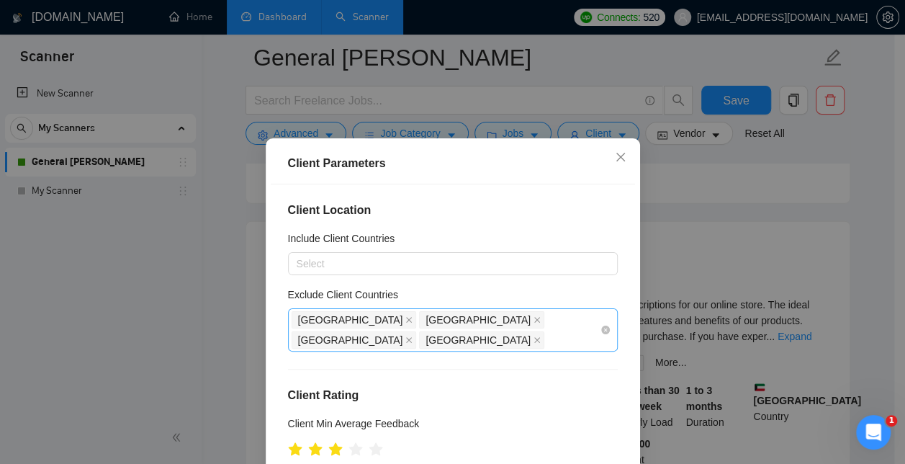
click at [565, 317] on div "[GEOGRAPHIC_DATA] [GEOGRAPHIC_DATA] [GEOGRAPHIC_DATA] [GEOGRAPHIC_DATA]" at bounding box center [446, 330] width 308 height 40
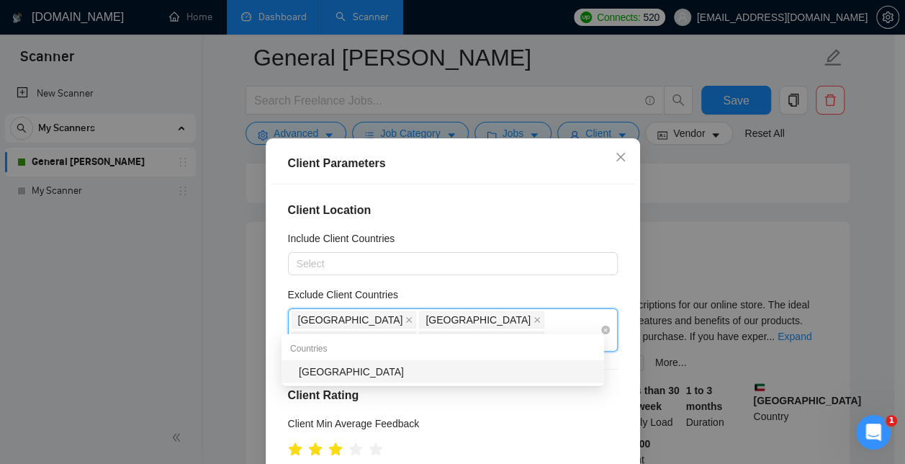
type input "kuwa"
click at [319, 377] on div "[GEOGRAPHIC_DATA]" at bounding box center [447, 372] width 297 height 16
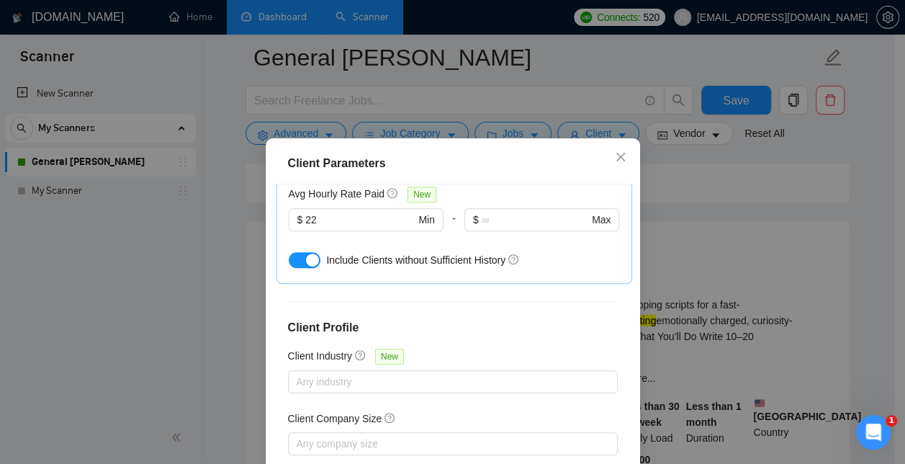
scroll to position [108, 0]
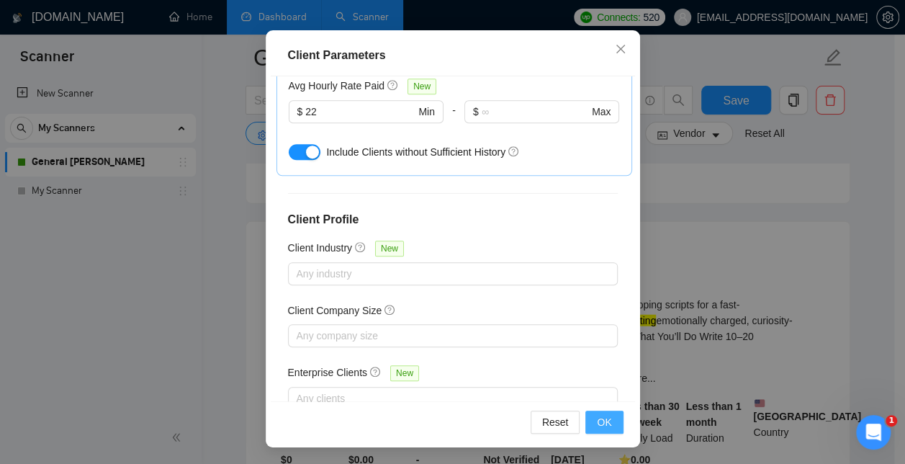
click at [608, 422] on button "OK" at bounding box center [603, 421] width 37 height 23
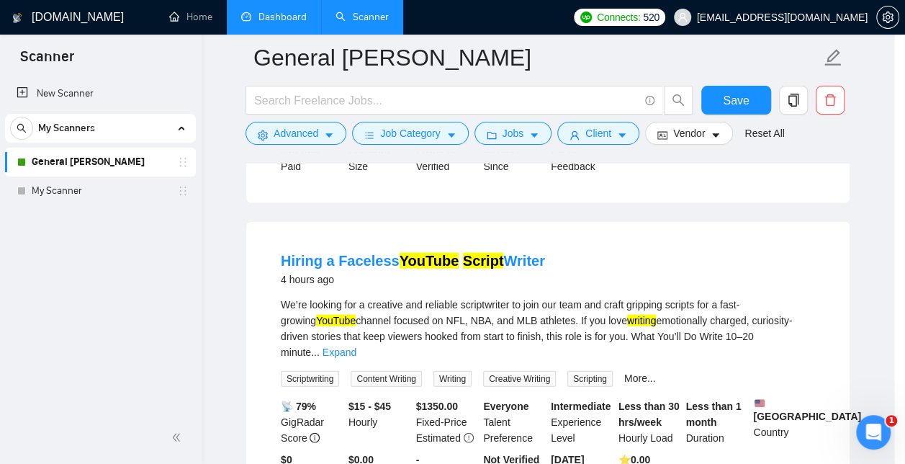
scroll to position [56, 0]
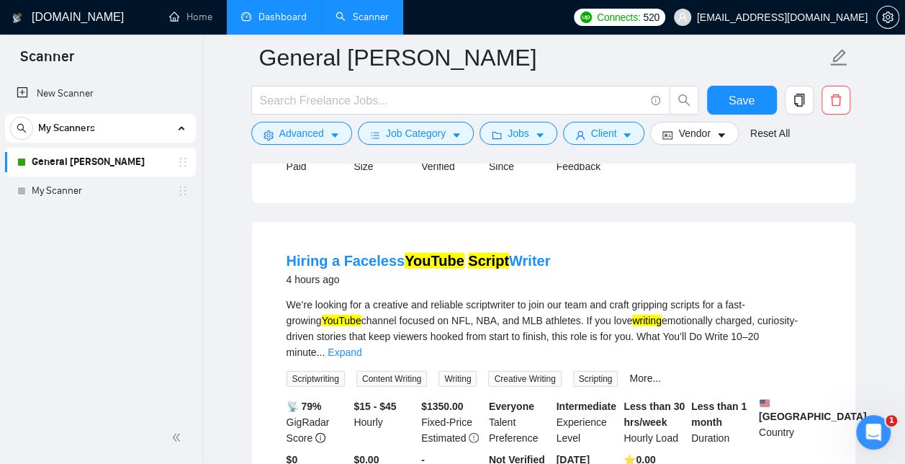
click at [454, 271] on div "4 hours ago" at bounding box center [419, 279] width 264 height 17
click at [361, 346] on link "Expand" at bounding box center [345, 352] width 34 height 12
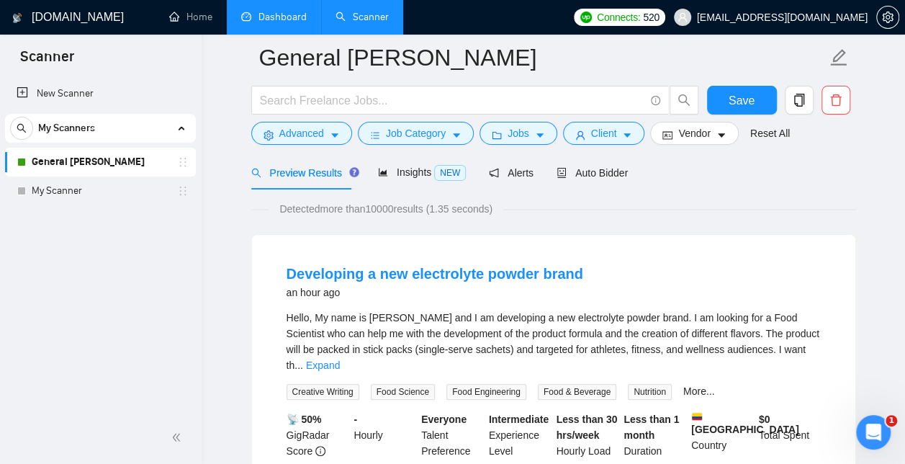
scroll to position [0, 0]
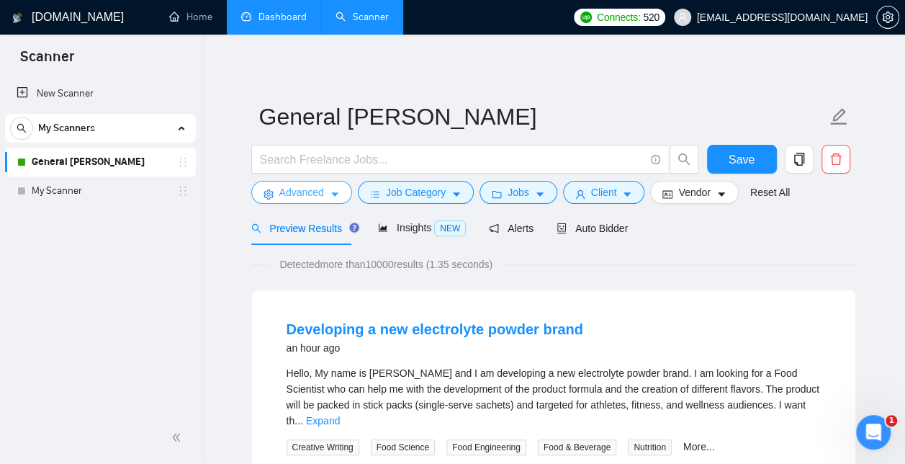
click at [310, 192] on span "Advanced" at bounding box center [301, 192] width 45 height 16
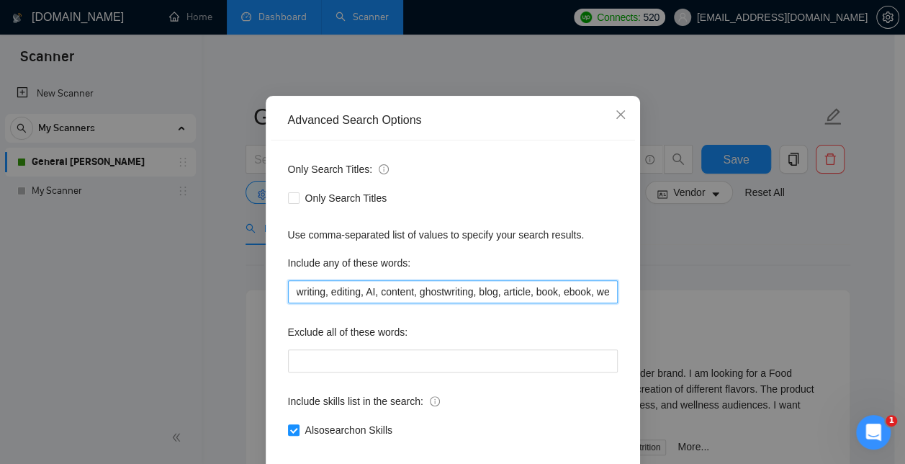
click at [546, 303] on input "writing, editing, AI, content, ghostwriting, blog, article, book, ebook, web co…" at bounding box center [453, 291] width 330 height 23
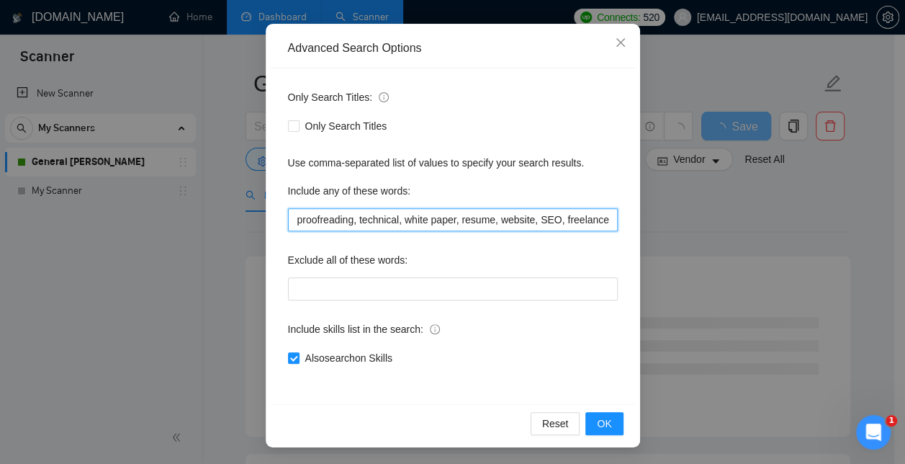
scroll to position [35, 0]
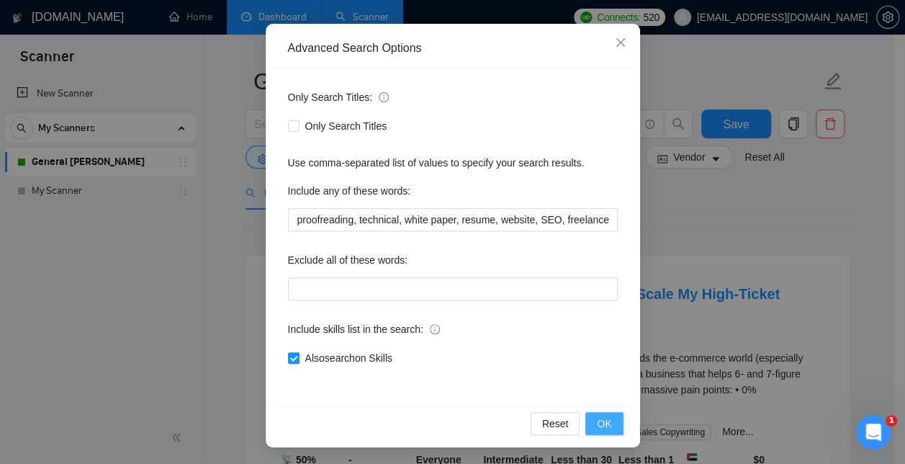
click at [611, 429] on button "OK" at bounding box center [603, 423] width 37 height 23
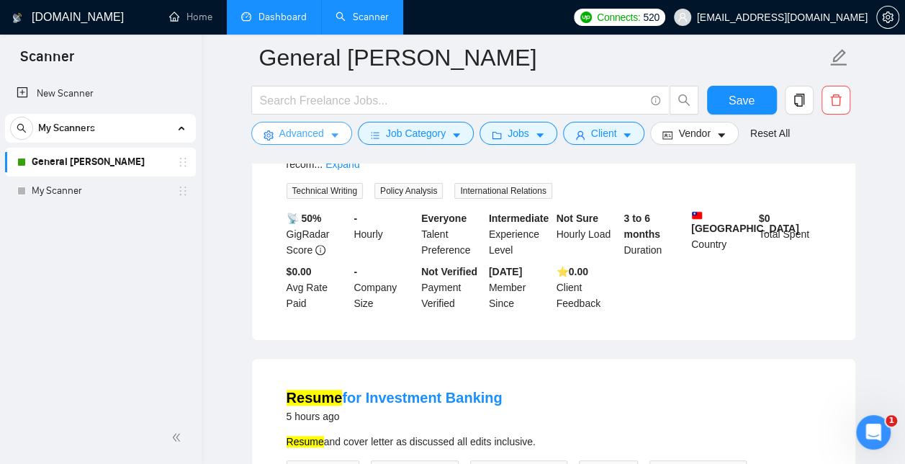
scroll to position [2823, 0]
click at [295, 138] on span "Advanced" at bounding box center [301, 133] width 45 height 16
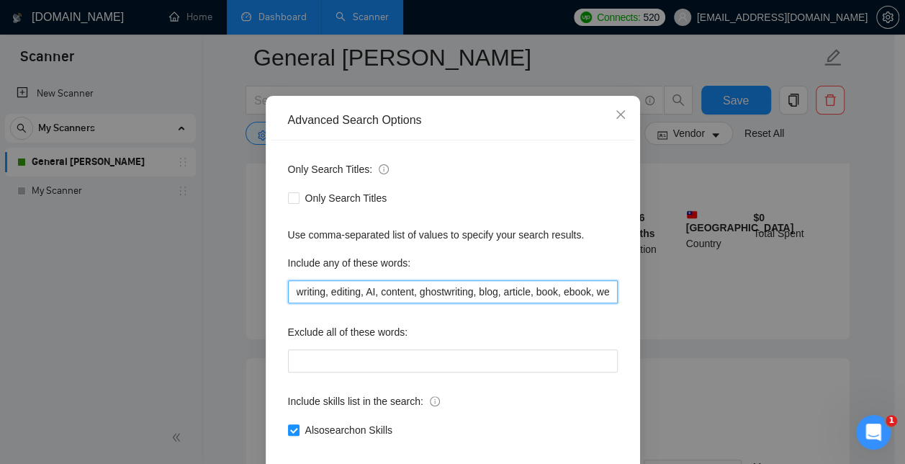
click at [570, 303] on input "writing, editing, AI, content, ghostwriting, blog, article, book, ebook, web co…" at bounding box center [453, 291] width 330 height 23
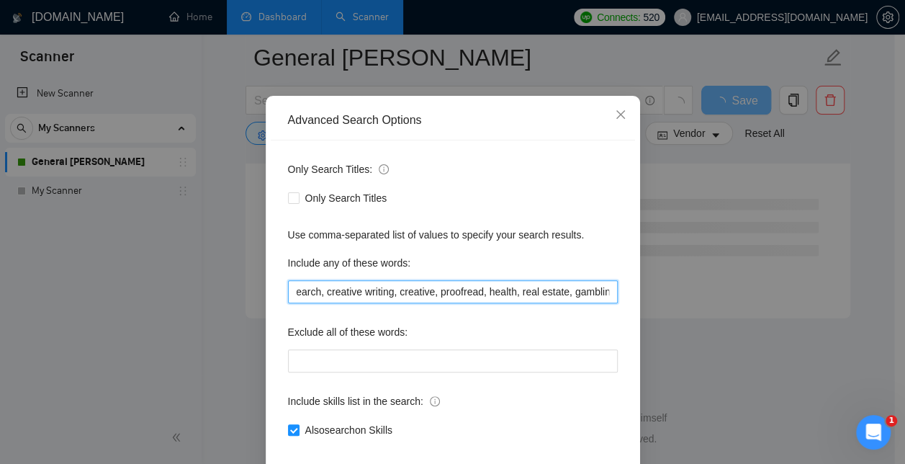
scroll to position [135, 0]
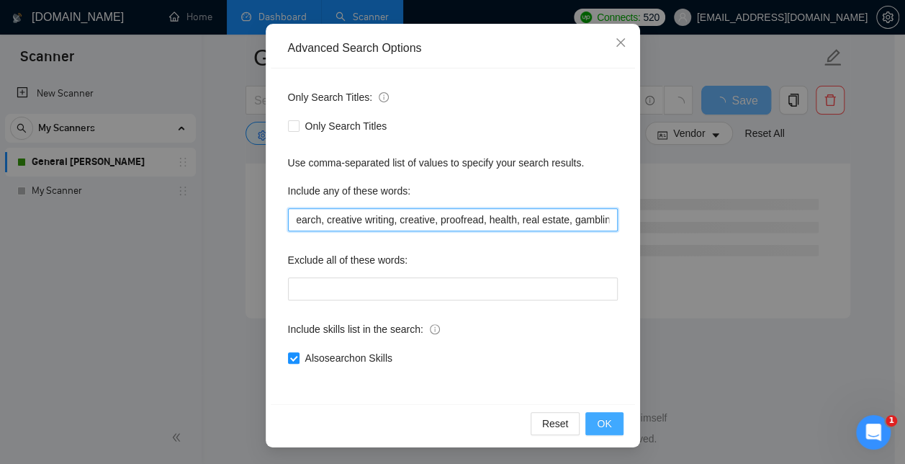
type input "writing, editing, AI, content, ghostwriting, blog, article, book, ebook, web co…"
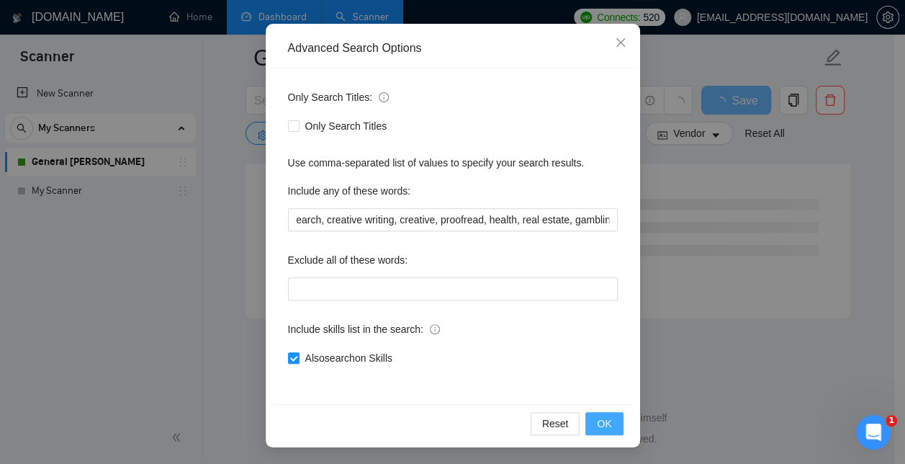
click at [608, 421] on button "OK" at bounding box center [603, 423] width 37 height 23
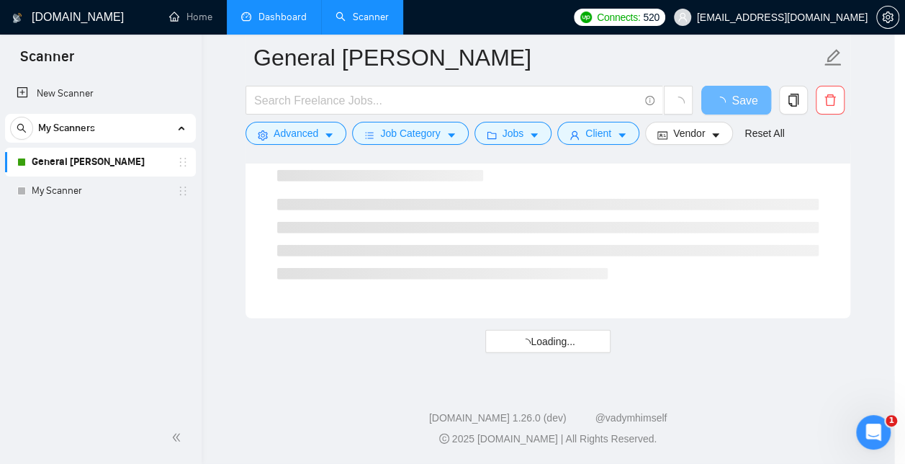
scroll to position [63, 0]
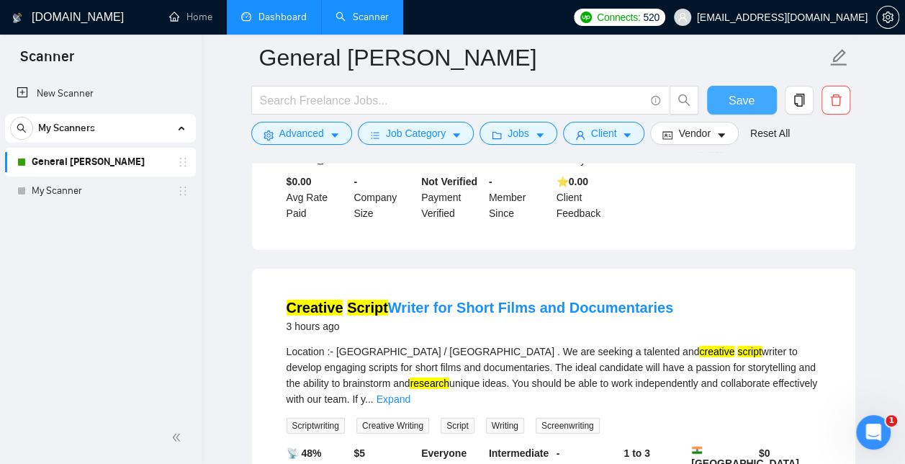
click at [728, 109] on button "Save" at bounding box center [742, 100] width 70 height 29
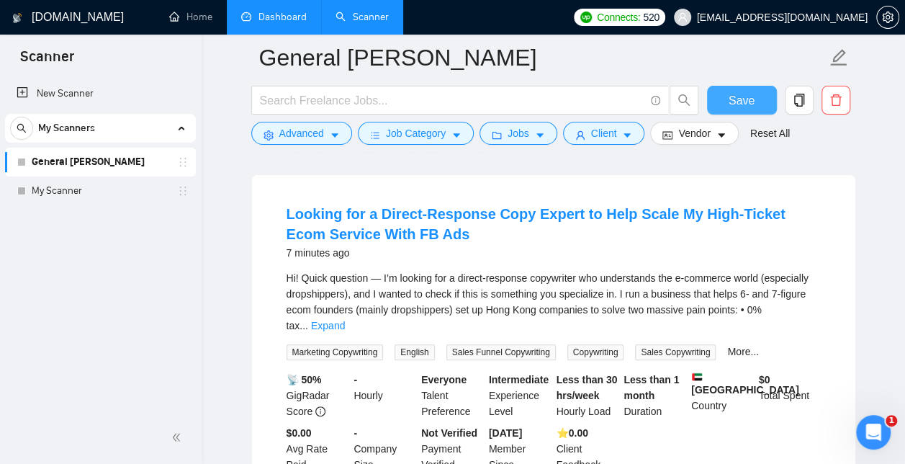
scroll to position [128, 0]
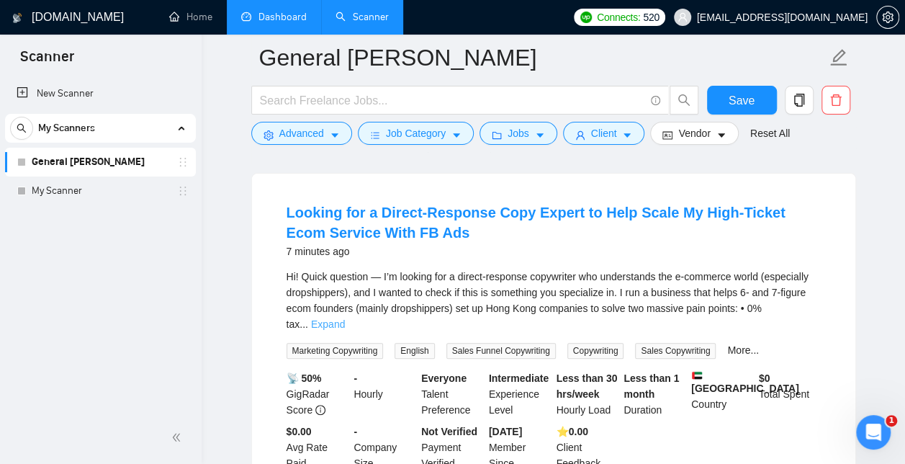
click at [345, 318] on link "Expand" at bounding box center [328, 324] width 34 height 12
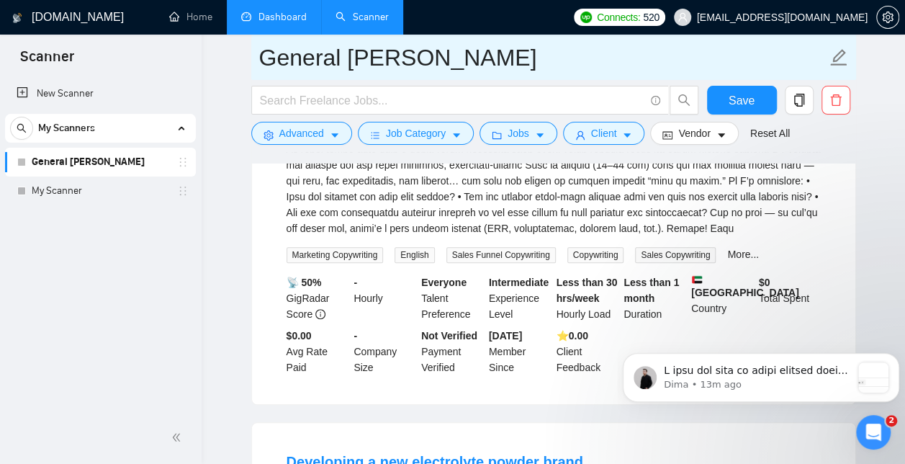
scroll to position [2224, 0]
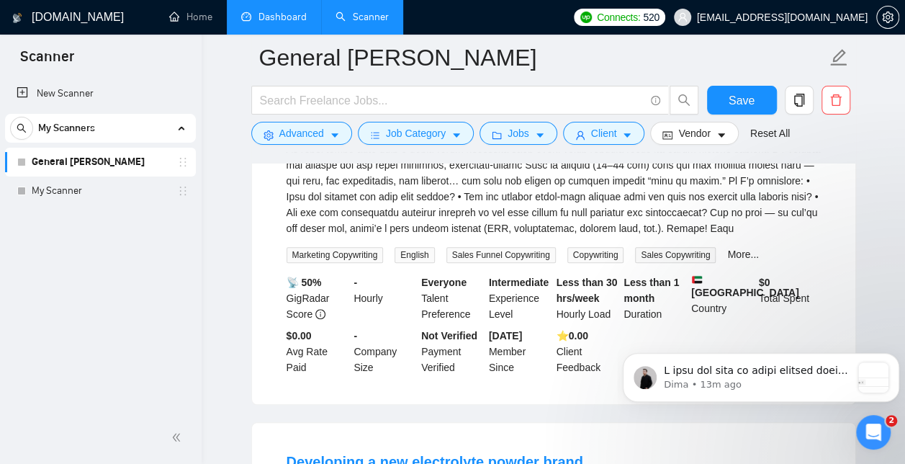
click at [63, 160] on link "General [PERSON_NAME]" at bounding box center [100, 162] width 137 height 29
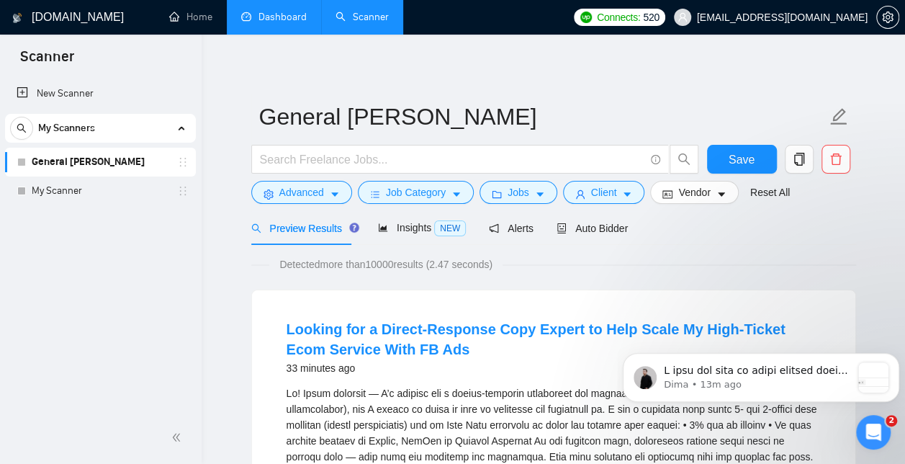
click at [295, 228] on span "Preview Results" at bounding box center [303, 228] width 104 height 12
click at [725, 372] on p "Notification stack" at bounding box center [757, 371] width 187 height 14
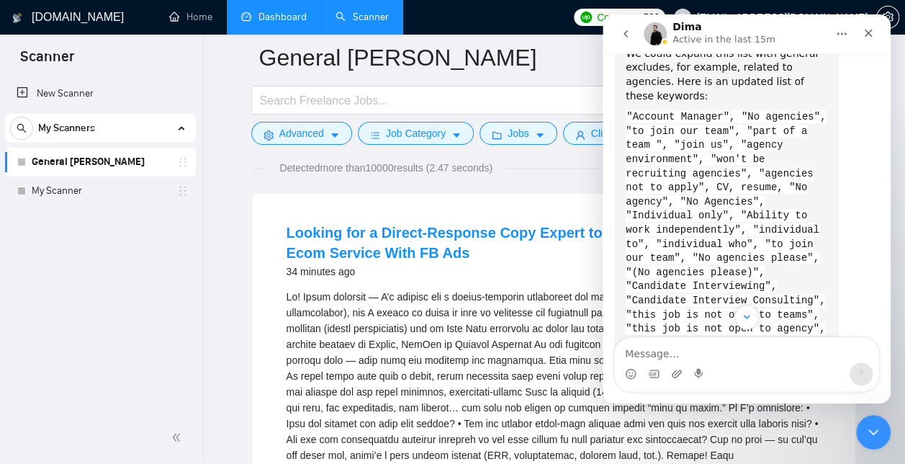
scroll to position [108, 0]
click at [752, 320] on icon "Scroll to bottom" at bounding box center [746, 316] width 13 height 13
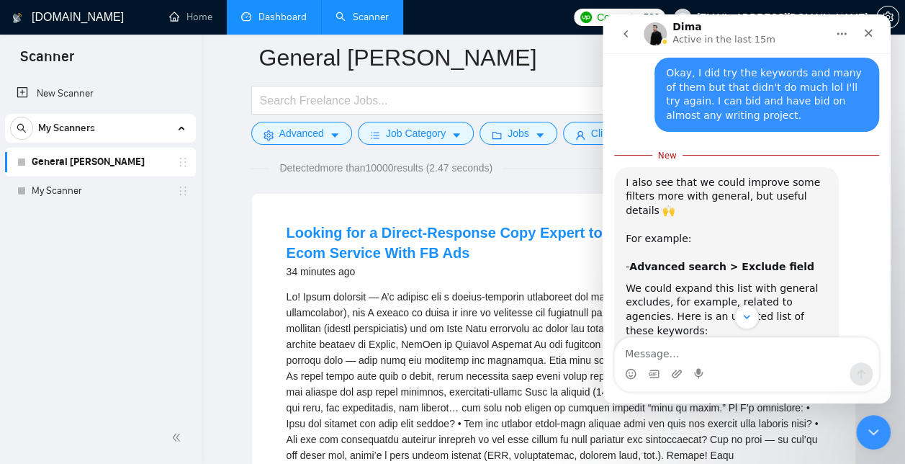
scroll to position [1572, 0]
